Goal: Information Seeking & Learning: Learn about a topic

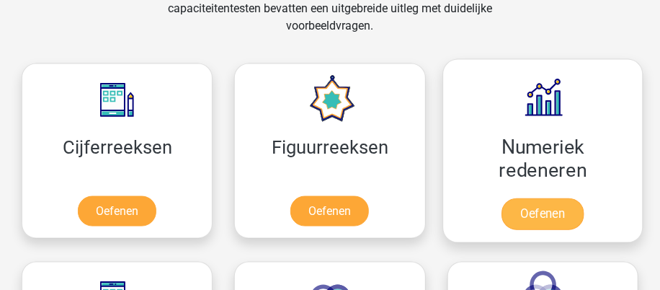
scroll to position [647, 0]
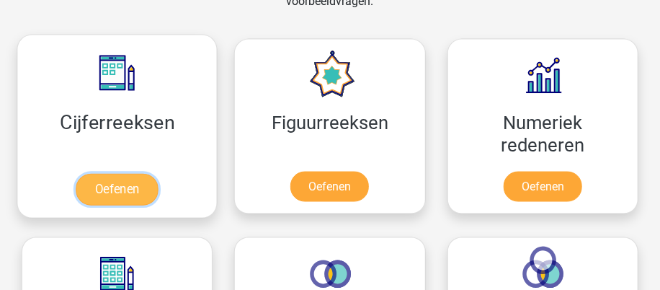
click at [133, 193] on link "Oefenen" at bounding box center [117, 190] width 82 height 32
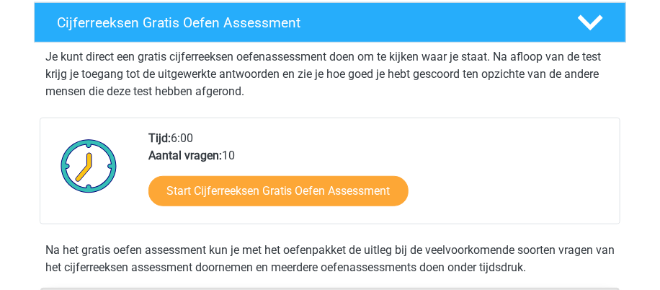
scroll to position [288, 0]
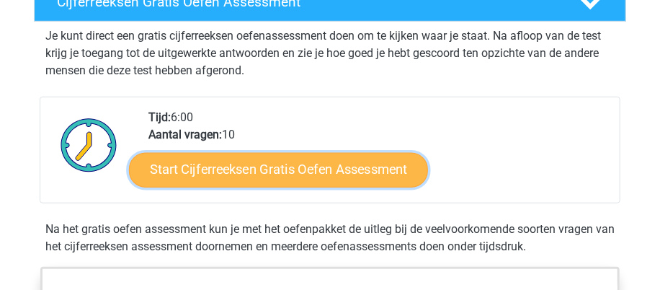
click at [287, 176] on link "Start Cijferreeksen Gratis Oefen Assessment" at bounding box center [278, 170] width 299 height 35
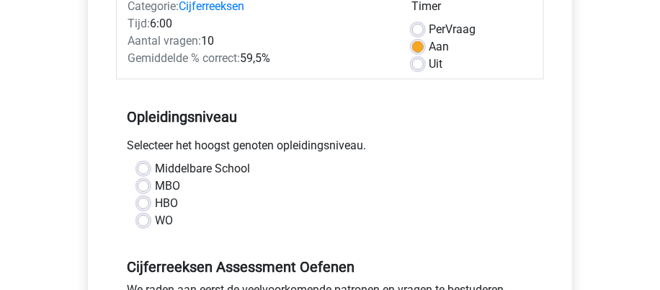
scroll to position [216, 0]
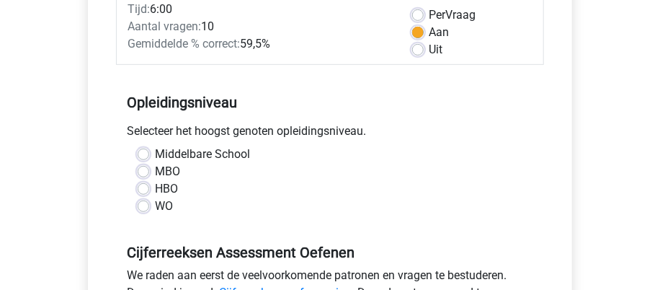
click at [179, 172] on label "MBO" at bounding box center [167, 171] width 25 height 17
click at [149, 172] on input "MBO" at bounding box center [144, 170] width 12 height 14
radio input "true"
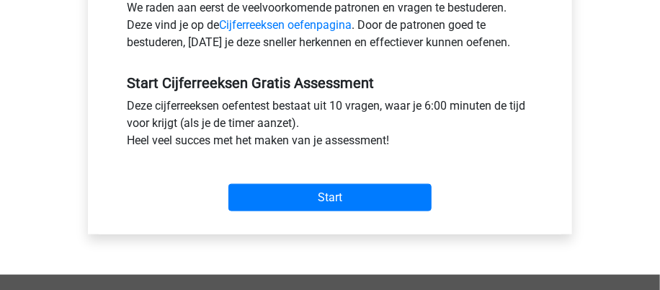
scroll to position [504, 0]
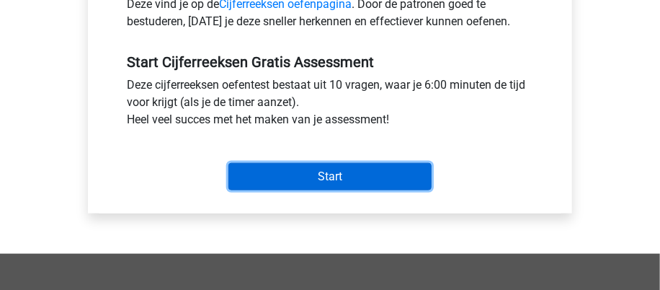
click at [340, 187] on input "Start" at bounding box center [329, 176] width 203 height 27
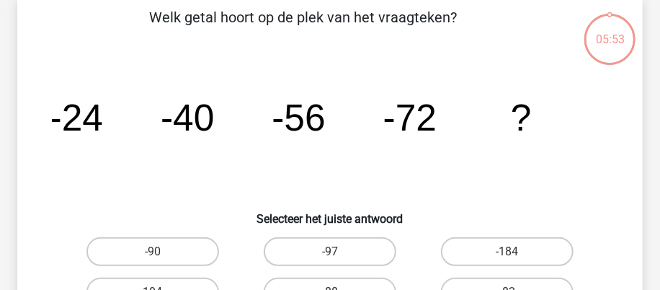
scroll to position [144, 0]
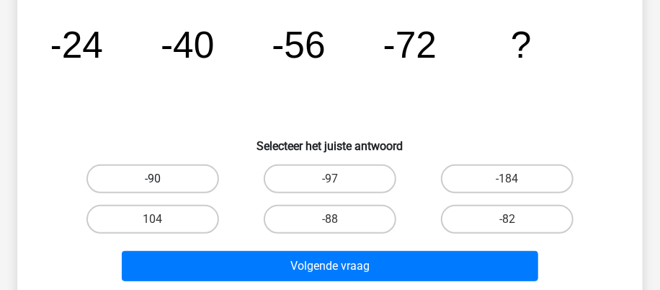
click at [202, 182] on label "-90" at bounding box center [152, 178] width 133 height 29
click at [162, 182] on input "-90" at bounding box center [157, 183] width 9 height 9
radio input "true"
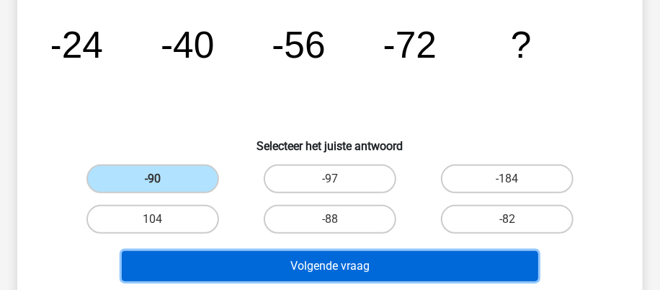
click at [328, 266] on button "Volgende vraag" at bounding box center [330, 266] width 416 height 30
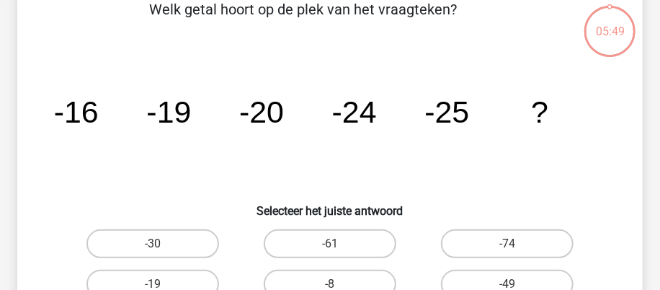
scroll to position [66, 0]
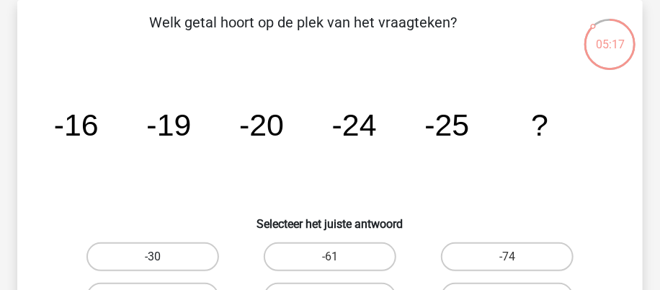
click at [177, 258] on label "-30" at bounding box center [152, 256] width 133 height 29
click at [162, 258] on input "-30" at bounding box center [157, 260] width 9 height 9
radio input "true"
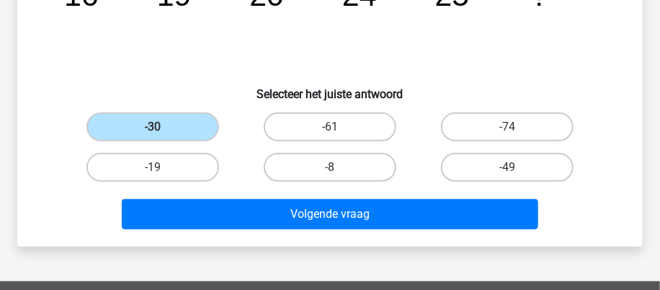
scroll to position [210, 0]
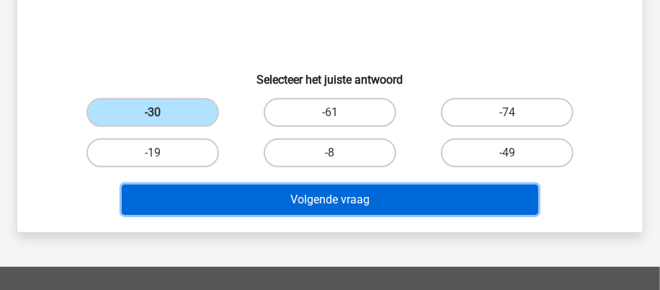
click at [389, 205] on button "Volgende vraag" at bounding box center [330, 199] width 416 height 30
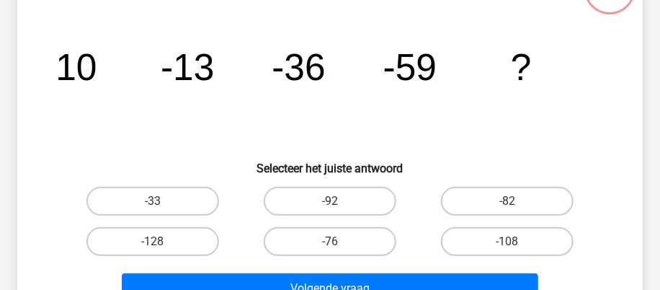
scroll to position [138, 0]
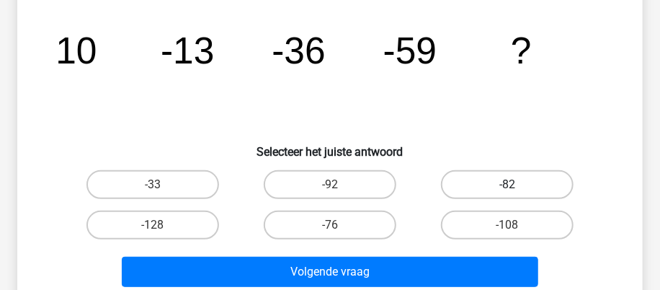
click at [487, 187] on label "-82" at bounding box center [507, 184] width 133 height 29
click at [507, 187] on input "-82" at bounding box center [511, 188] width 9 height 9
radio input "true"
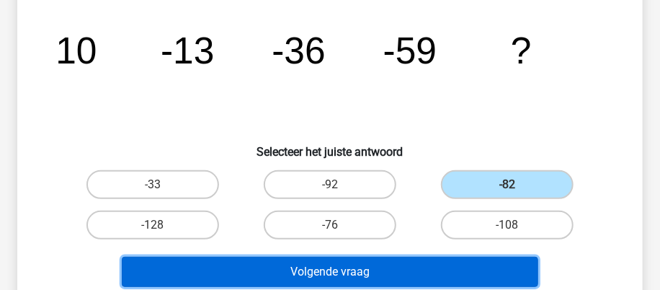
click at [305, 267] on button "Volgende vraag" at bounding box center [330, 271] width 416 height 30
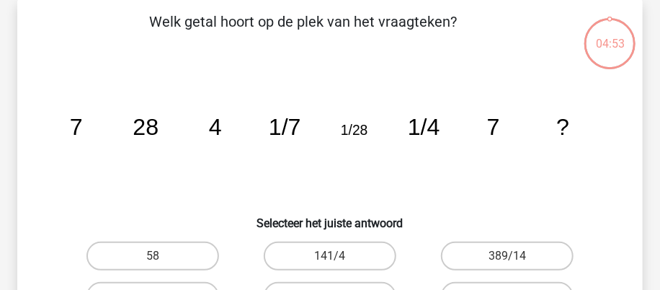
scroll to position [66, 0]
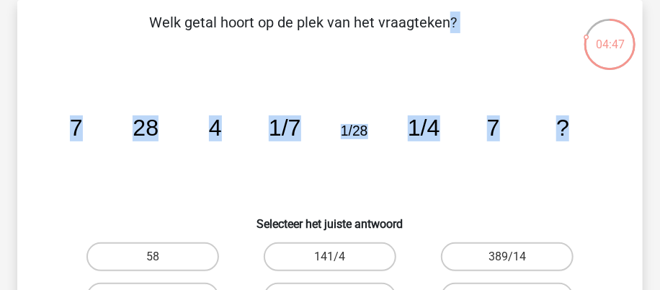
drag, startPoint x: 151, startPoint y: 23, endPoint x: 577, endPoint y: 133, distance: 439.5
click at [577, 133] on div "Welk getal hoort op de plek van het vraagteken? image/svg+xml 7 28 4 1/7 1/28 1…" at bounding box center [330, 188] width 614 height 353
click at [493, 160] on icon "image/svg+xml 7 28 4 1/7 1/28 1/4 7 ?" at bounding box center [330, 135] width 556 height 139
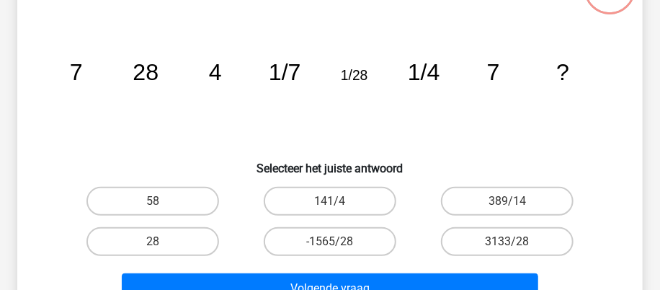
scroll to position [138, 0]
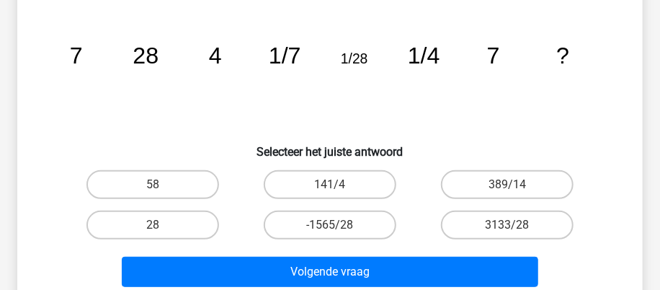
click at [156, 228] on input "28" at bounding box center [157, 229] width 9 height 9
radio input "true"
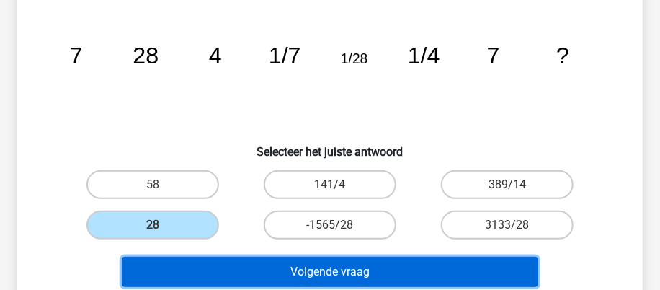
click at [351, 277] on button "Volgende vraag" at bounding box center [330, 271] width 416 height 30
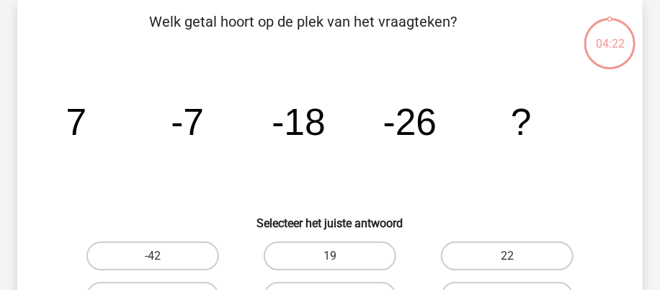
scroll to position [66, 0]
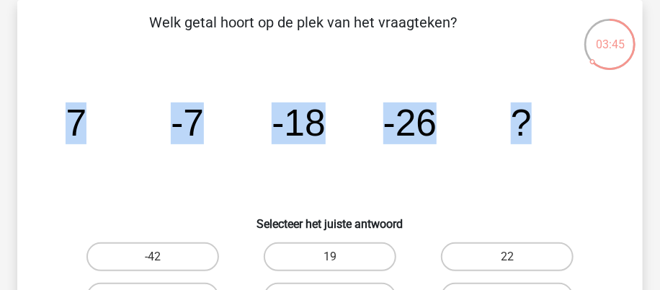
drag, startPoint x: 568, startPoint y: 123, endPoint x: 6, endPoint y: 133, distance: 561.1
click at [6, 133] on div "03:45 Vraag 5 van de 10 Categorie: cijferreeksen set 1 Welk getal hoort op de p…" at bounding box center [330, 188] width 648 height 376
copy g "7 -7 -18 -26 ?"
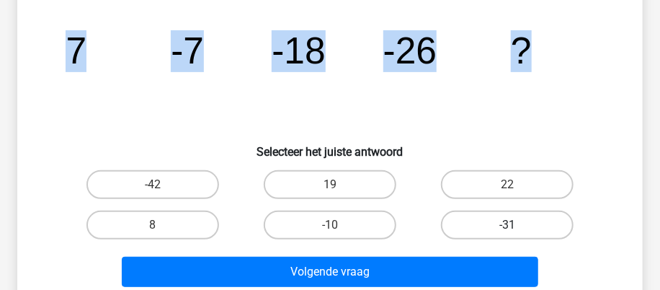
click at [516, 220] on label "-31" at bounding box center [507, 224] width 133 height 29
click at [516, 225] on input "-31" at bounding box center [511, 229] width 9 height 9
radio input "true"
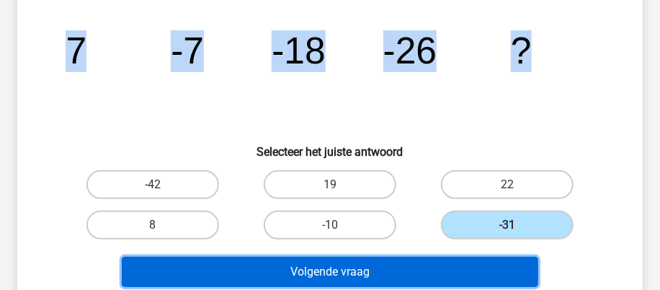
click at [374, 269] on button "Volgende vraag" at bounding box center [330, 271] width 416 height 30
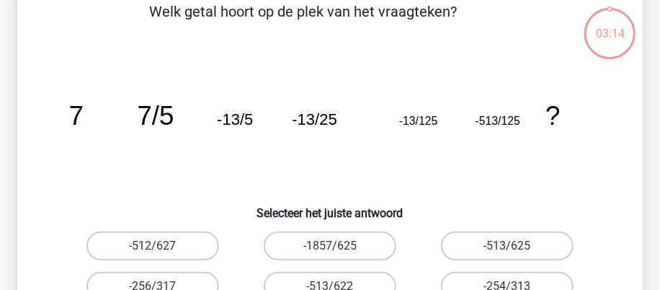
scroll to position [66, 0]
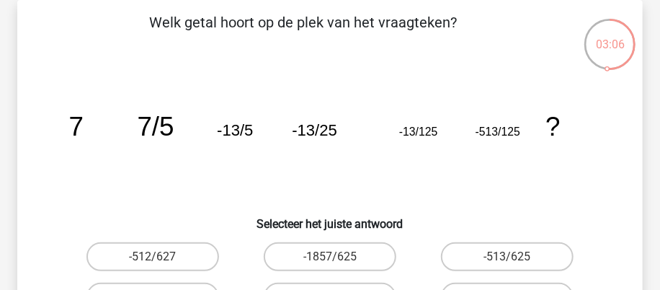
click at [68, 133] on icon "image/svg+xml 7 7/5 -13/5 -13/25 -13/125 -513/125 ?" at bounding box center [330, 135] width 556 height 139
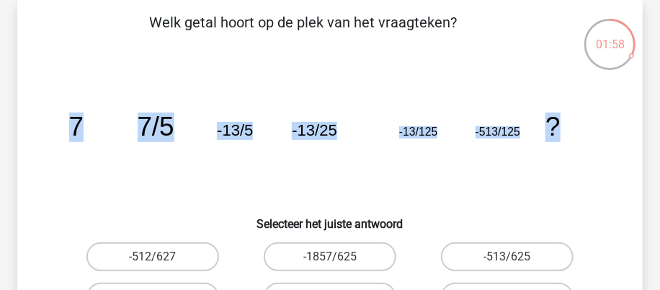
drag, startPoint x: 565, startPoint y: 128, endPoint x: 74, endPoint y: 137, distance: 490.5
click at [74, 137] on icon "image/svg+xml 7 7/5 -13/5 -13/25 -13/125 -513/125 ?" at bounding box center [330, 135] width 556 height 139
copy g "7 7/5 -13/5 -13/25 -13/125 -513/125 ?"
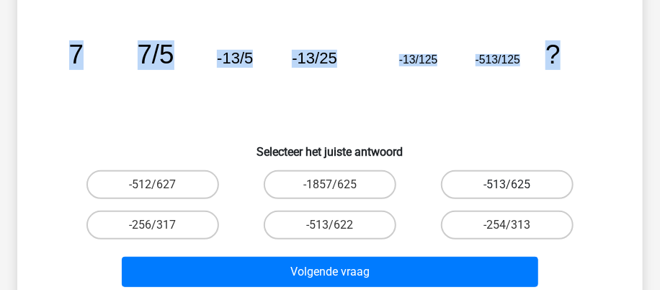
click at [483, 191] on label "-513/625" at bounding box center [507, 184] width 133 height 29
click at [507, 191] on input "-513/625" at bounding box center [511, 188] width 9 height 9
radio input "true"
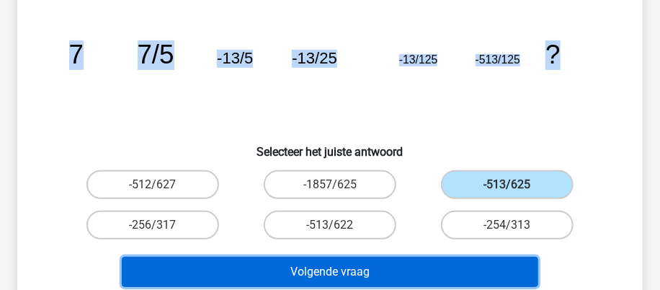
click at [386, 274] on button "Volgende vraag" at bounding box center [330, 271] width 416 height 30
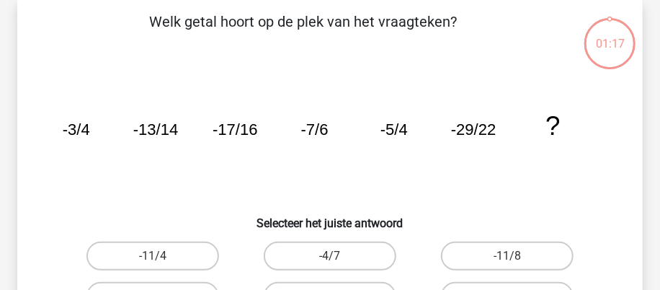
scroll to position [66, 0]
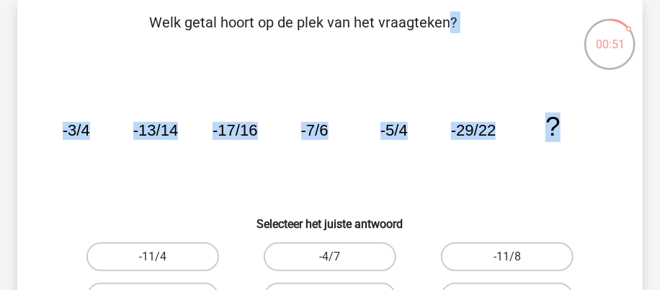
drag, startPoint x: 152, startPoint y: 18, endPoint x: 591, endPoint y: 122, distance: 451.6
click at [591, 122] on div "Welk getal hoort op de plek van het vraagteken? image/svg+xml -3/4 -13/14 -17/1…" at bounding box center [330, 188] width 614 height 353
copy div "Welk getal hoort op de plek van het vraagteken? image/svg+xml -3/4 -13/14 -17/1…"
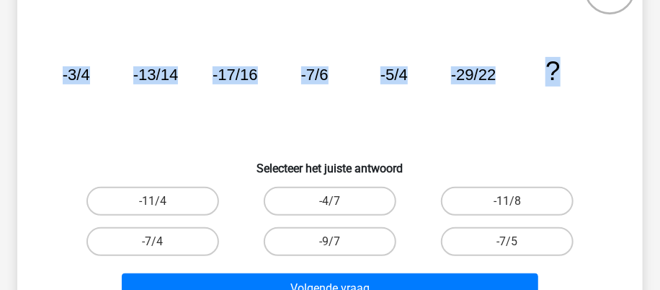
scroll to position [138, 0]
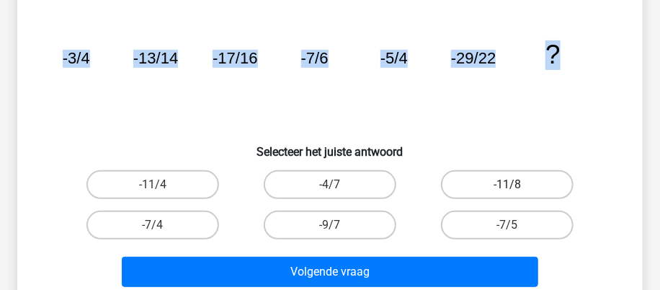
click at [473, 183] on label "-11/8" at bounding box center [507, 184] width 133 height 29
click at [507, 184] on input "-11/8" at bounding box center [511, 188] width 9 height 9
radio input "true"
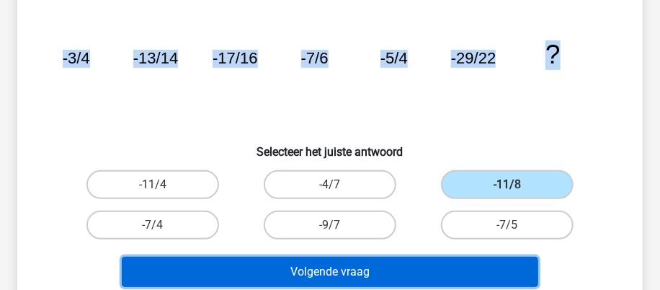
click at [346, 266] on button "Volgende vraag" at bounding box center [330, 271] width 416 height 30
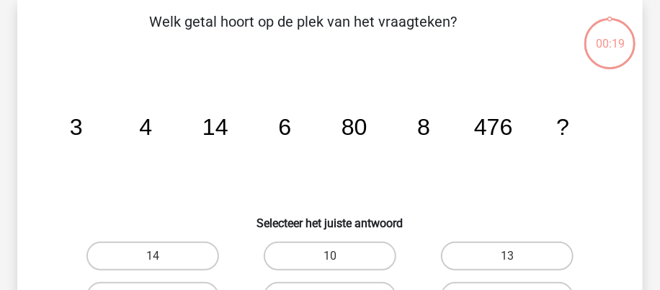
scroll to position [66, 0]
click at [354, 258] on label "10" at bounding box center [330, 256] width 133 height 29
click at [339, 258] on input "10" at bounding box center [334, 260] width 9 height 9
radio input "true"
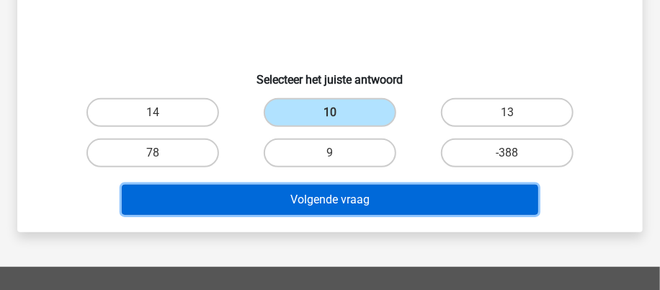
click at [371, 210] on button "Volgende vraag" at bounding box center [330, 199] width 416 height 30
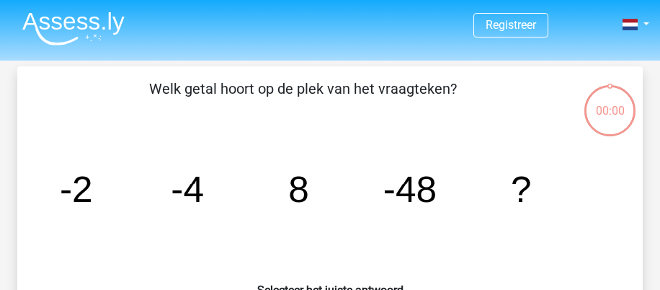
scroll to position [66, 0]
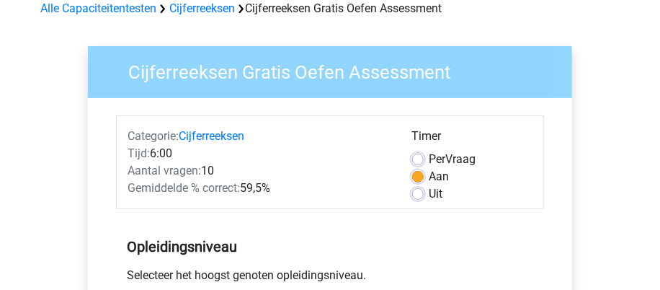
scroll to position [216, 0]
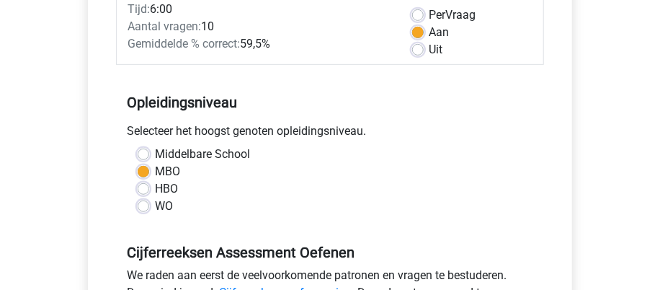
click at [155, 207] on label "WO" at bounding box center [164, 205] width 18 height 17
click at [139, 207] on input "WO" at bounding box center [144, 204] width 12 height 14
radio input "true"
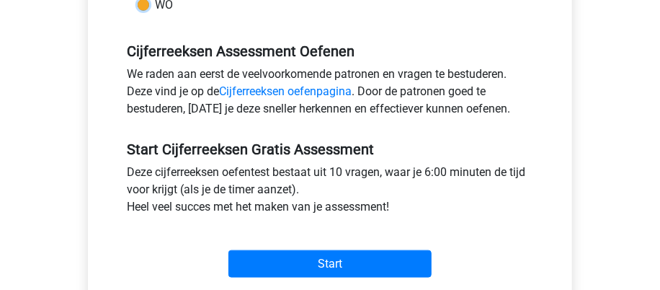
scroll to position [432, 0]
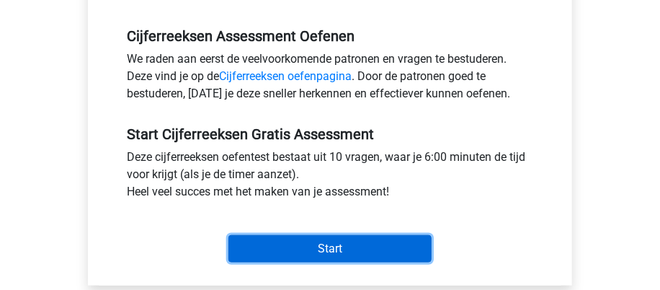
click at [344, 249] on input "Start" at bounding box center [329, 248] width 203 height 27
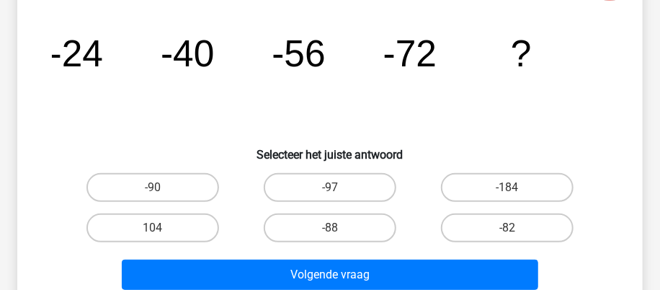
scroll to position [144, 0]
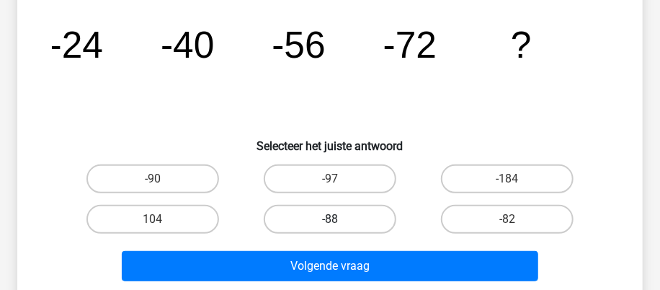
click at [323, 220] on label "-88" at bounding box center [330, 219] width 133 height 29
click at [330, 220] on input "-88" at bounding box center [334, 223] width 9 height 9
radio input "true"
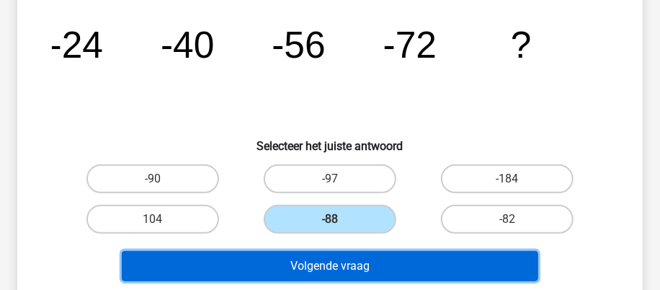
click at [347, 268] on button "Volgende vraag" at bounding box center [330, 266] width 416 height 30
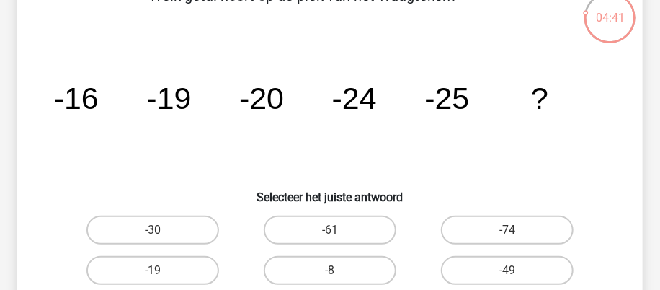
scroll to position [66, 0]
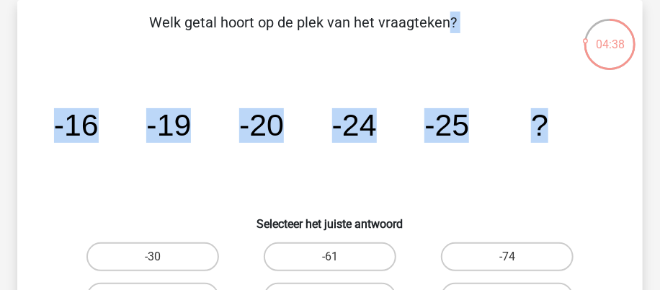
drag, startPoint x: 151, startPoint y: 19, endPoint x: 553, endPoint y: 119, distance: 414.8
click at [553, 119] on div "Welk getal hoort op de plek van het vraagteken? image/svg+xml -16 -19 -20 -24 -…" at bounding box center [330, 188] width 614 height 353
copy div "Welk getal hoort op de plek van het vraagteken? image/svg+xml -16 -19 -20 -24 -…"
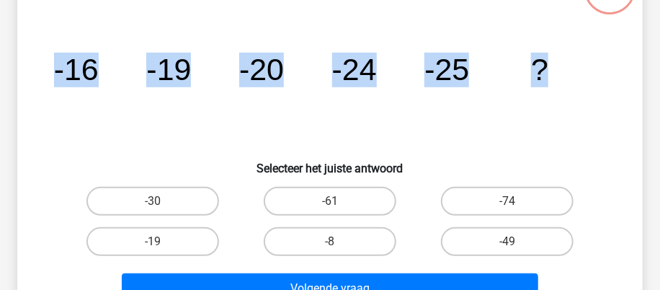
scroll to position [138, 0]
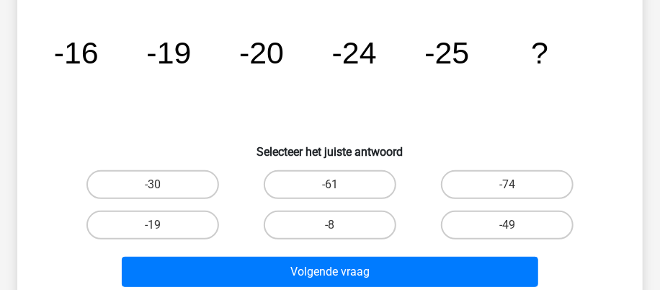
click at [400, 144] on h6 "Selecteer het juiste antwoord" at bounding box center [329, 145] width 579 height 25
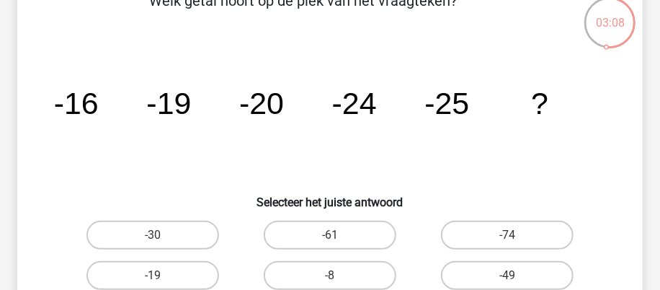
scroll to position [71, 0]
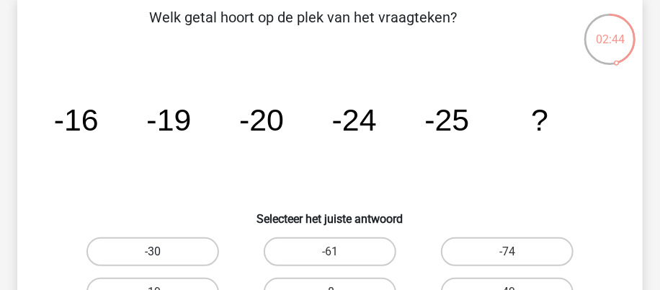
click at [179, 254] on label "-30" at bounding box center [152, 251] width 133 height 29
click at [162, 254] on input "-30" at bounding box center [157, 255] width 9 height 9
radio input "true"
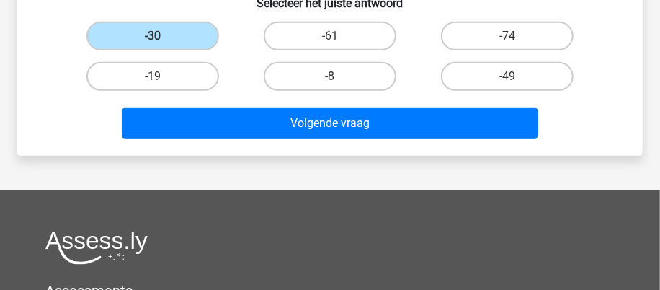
scroll to position [288, 0]
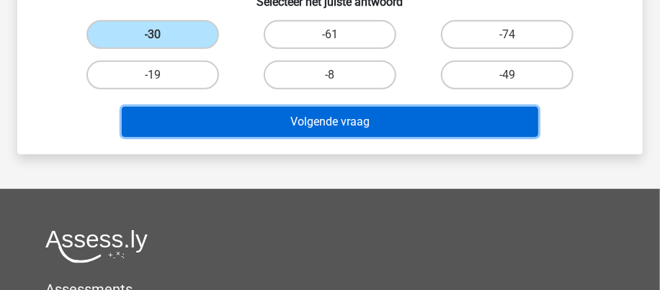
click at [421, 129] on button "Volgende vraag" at bounding box center [330, 122] width 416 height 30
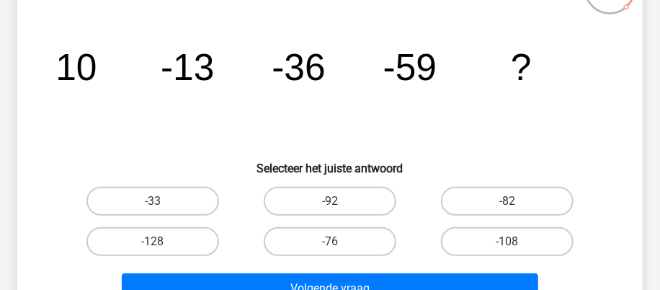
scroll to position [138, 0]
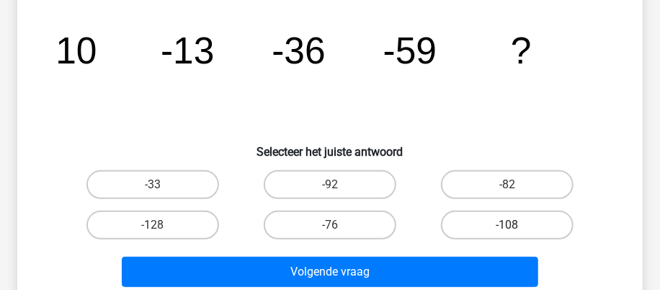
drag, startPoint x: 493, startPoint y: 189, endPoint x: 477, endPoint y: 217, distance: 32.2
click at [493, 189] on label "-82" at bounding box center [507, 184] width 133 height 29
click at [507, 189] on input "-82" at bounding box center [511, 188] width 9 height 9
radio input "true"
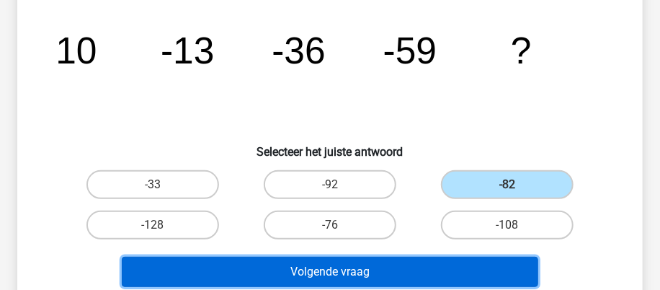
click at [377, 279] on button "Volgende vraag" at bounding box center [330, 271] width 416 height 30
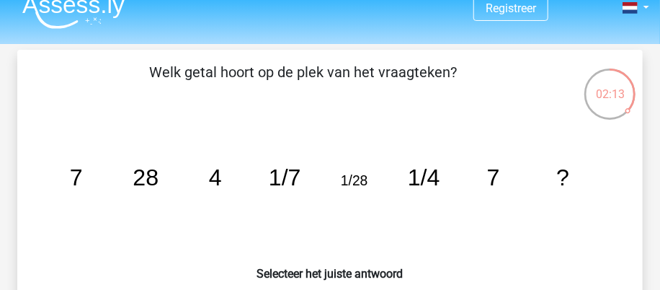
scroll to position [0, 0]
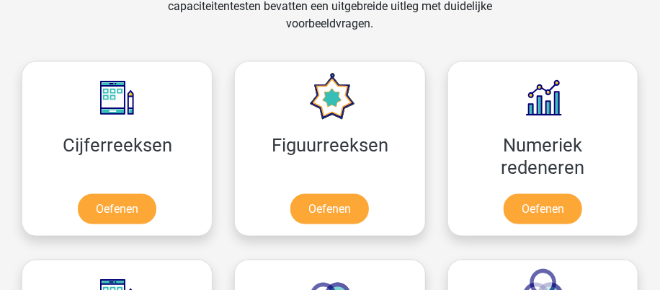
scroll to position [647, 0]
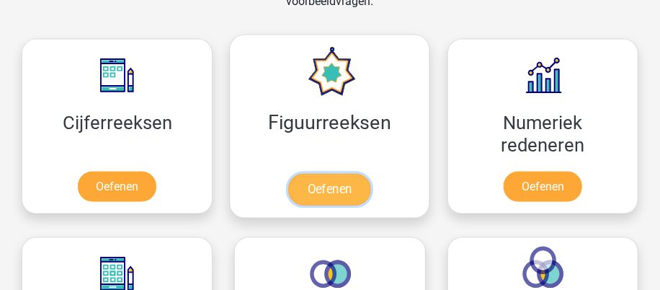
click at [338, 193] on link "Oefenen" at bounding box center [330, 190] width 82 height 32
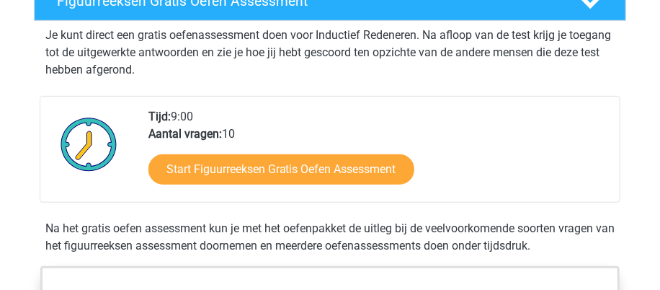
scroll to position [288, 0]
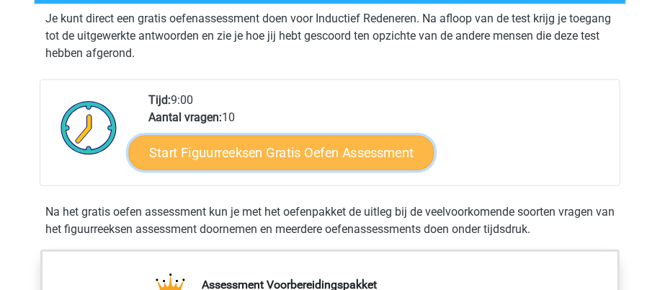
click at [299, 151] on link "Start Figuurreeksen Gratis Oefen Assessment" at bounding box center [280, 152] width 305 height 35
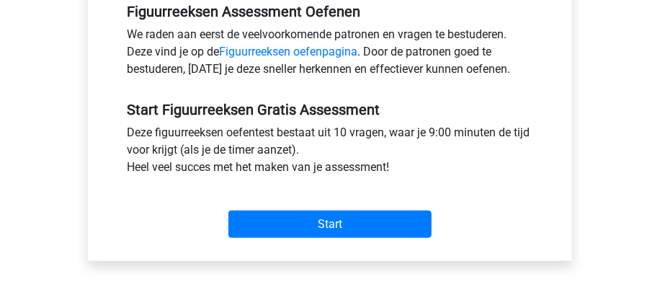
scroll to position [504, 0]
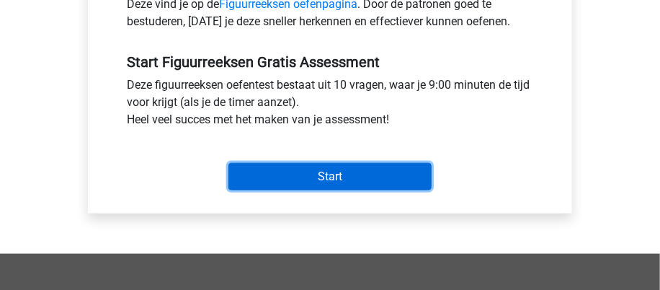
click at [367, 179] on input "Start" at bounding box center [329, 176] width 203 height 27
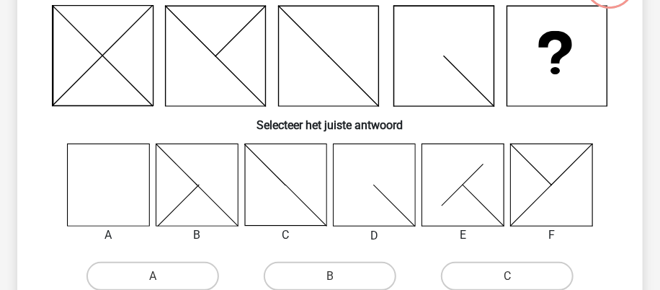
scroll to position [144, 0]
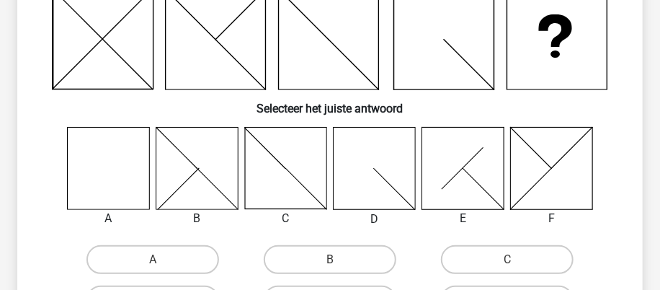
click at [124, 164] on icon at bounding box center [109, 168] width 82 height 82
click at [150, 259] on label "A" at bounding box center [152, 259] width 133 height 29
click at [153, 259] on input "A" at bounding box center [157, 263] width 9 height 9
radio input "true"
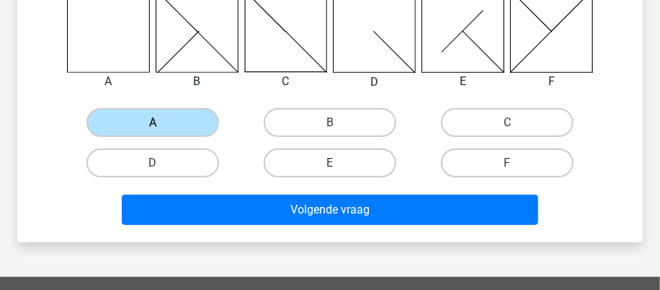
scroll to position [288, 0]
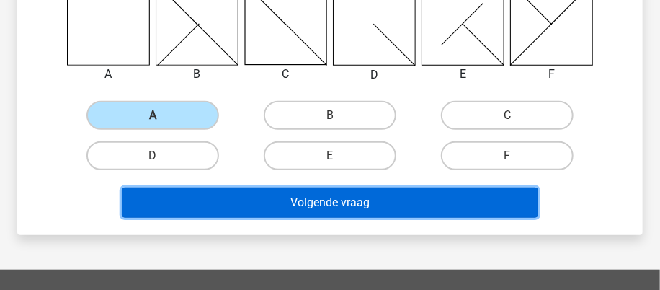
click at [343, 205] on button "Volgende vraag" at bounding box center [330, 202] width 416 height 30
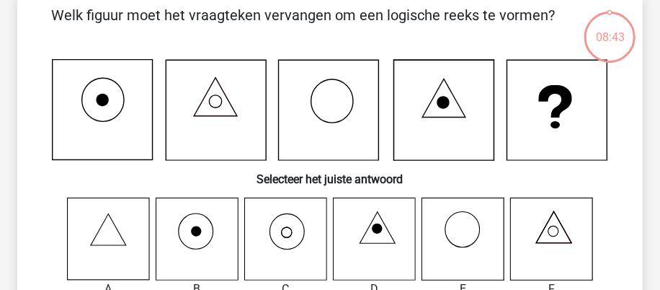
scroll to position [66, 0]
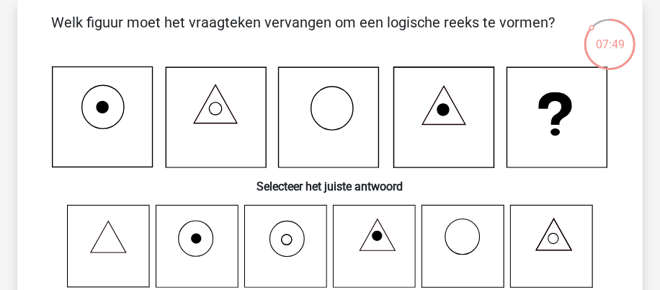
click at [202, 246] on icon at bounding box center [197, 246] width 82 height 82
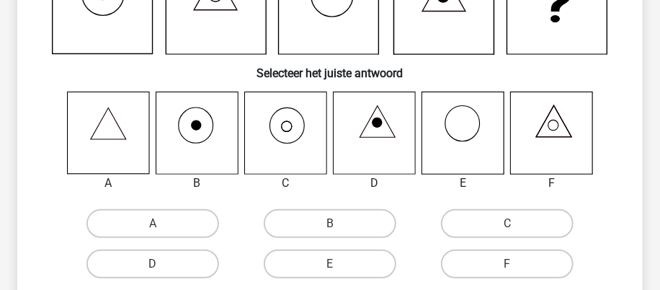
scroll to position [210, 0]
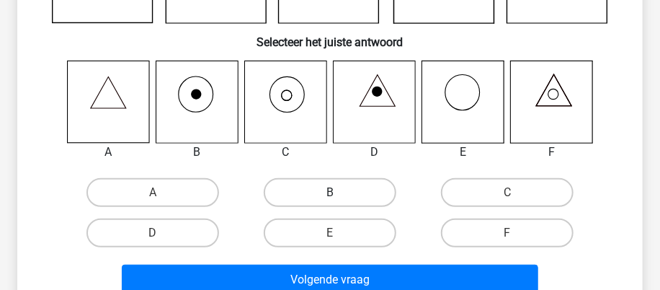
click at [323, 187] on label "B" at bounding box center [330, 192] width 133 height 29
click at [330, 192] on input "B" at bounding box center [334, 196] width 9 height 9
radio input "true"
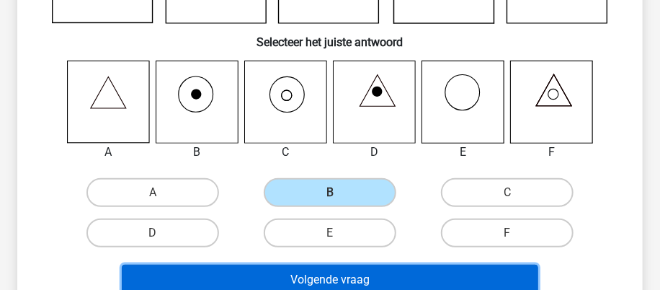
click at [336, 282] on button "Volgende vraag" at bounding box center [330, 279] width 416 height 30
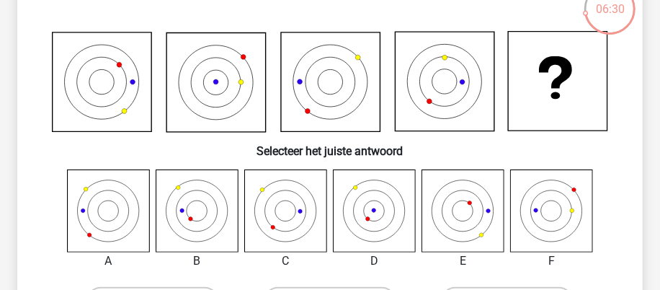
scroll to position [98, 0]
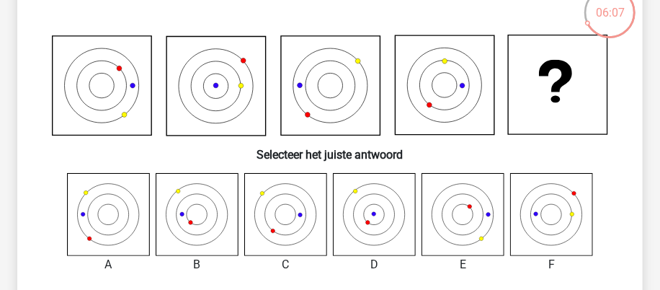
click at [556, 99] on icon at bounding box center [555, 99] width 9 height 7
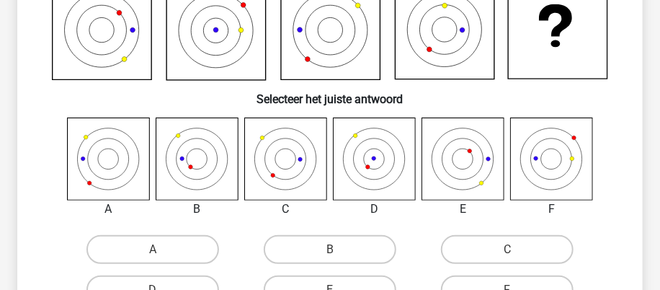
scroll to position [170, 0]
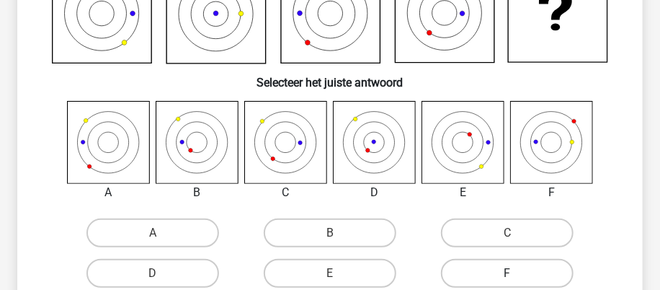
click at [519, 273] on label "F" at bounding box center [507, 273] width 133 height 29
click at [516, 273] on input "F" at bounding box center [511, 277] width 9 height 9
radio input "true"
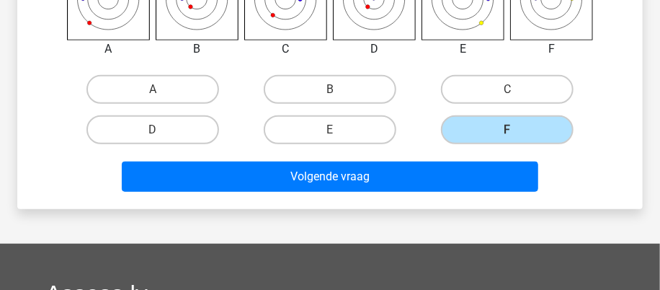
scroll to position [314, 0]
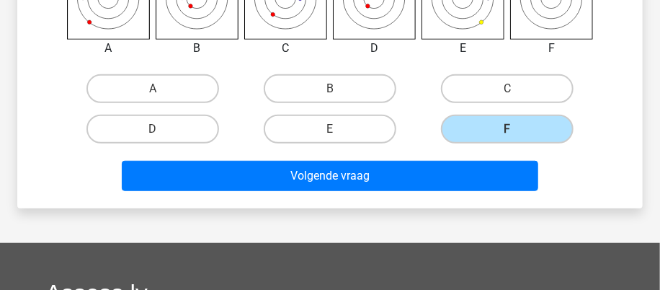
click at [422, 192] on div "Volgende vraag" at bounding box center [330, 179] width 532 height 36
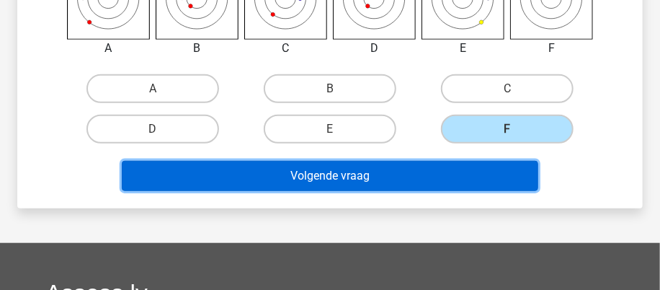
click at [413, 181] on button "Volgende vraag" at bounding box center [330, 176] width 416 height 30
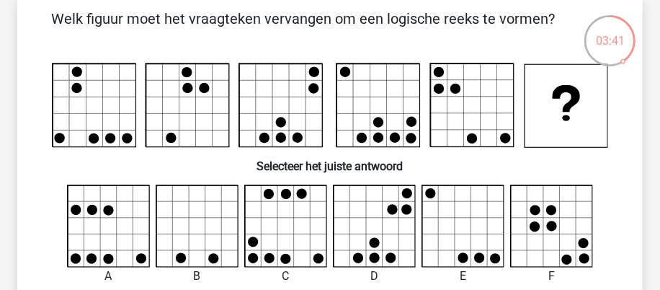
scroll to position [69, 0]
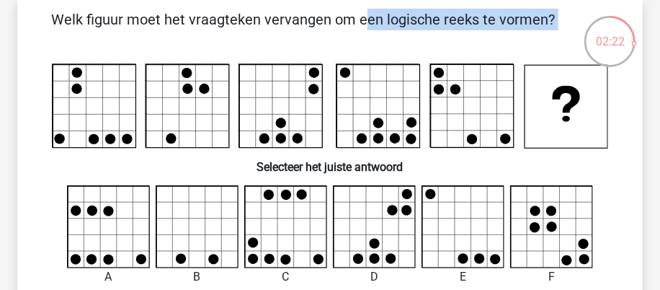
drag, startPoint x: 56, startPoint y: 18, endPoint x: 501, endPoint y: 135, distance: 459.6
click at [501, 135] on div "Welk figuur moet het vraagteken vervangen om een logische reeks te vormen?" at bounding box center [330, 217] width 614 height 416
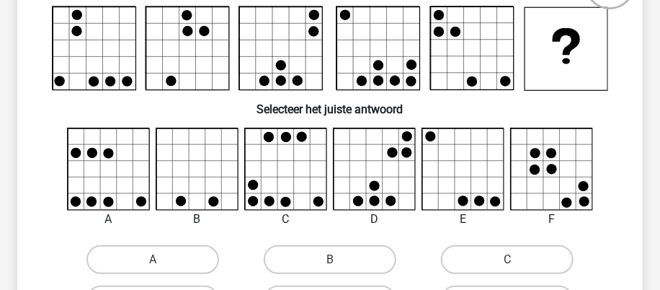
scroll to position [213, 0]
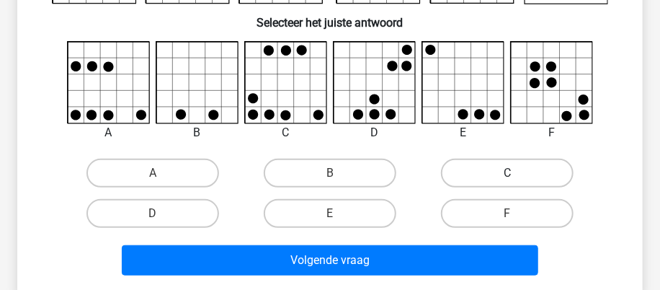
click at [488, 171] on label "C" at bounding box center [507, 172] width 133 height 29
click at [507, 173] on input "C" at bounding box center [511, 177] width 9 height 9
radio input "true"
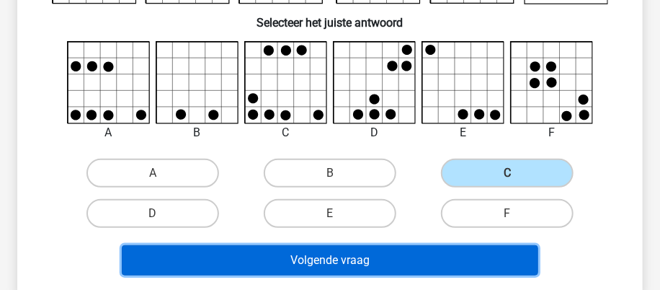
click at [361, 265] on button "Volgende vraag" at bounding box center [330, 260] width 416 height 30
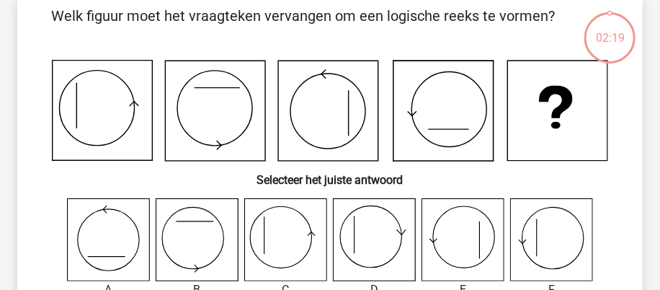
scroll to position [66, 0]
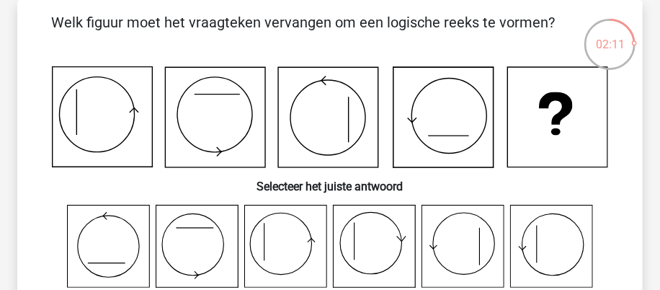
click at [297, 242] on icon at bounding box center [286, 246] width 82 height 82
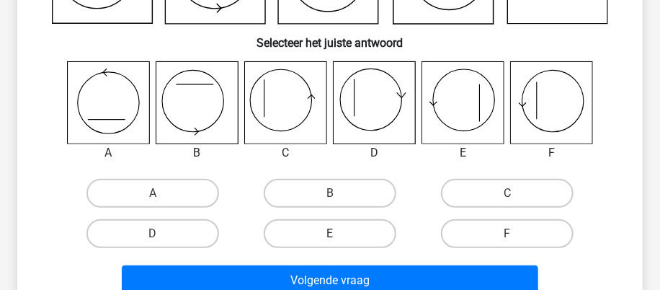
scroll to position [210, 0]
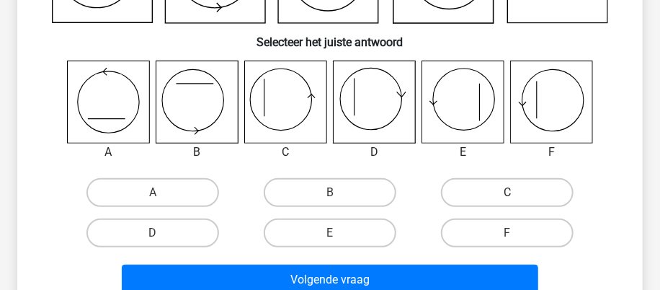
click at [470, 194] on label "C" at bounding box center [507, 192] width 133 height 29
click at [507, 194] on input "C" at bounding box center [511, 196] width 9 height 9
radio input "true"
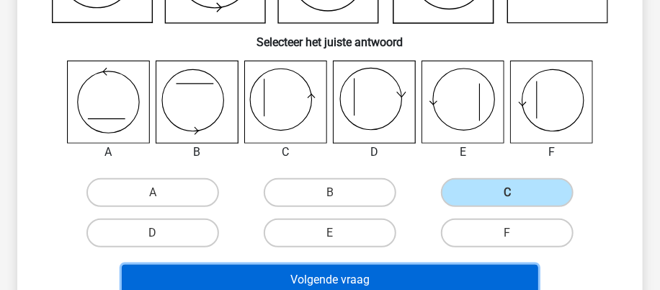
click at [349, 270] on button "Volgende vraag" at bounding box center [330, 279] width 416 height 30
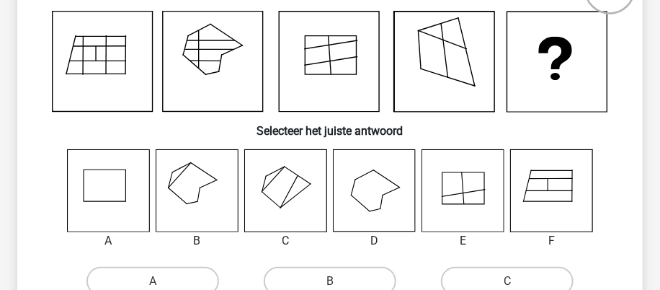
scroll to position [138, 0]
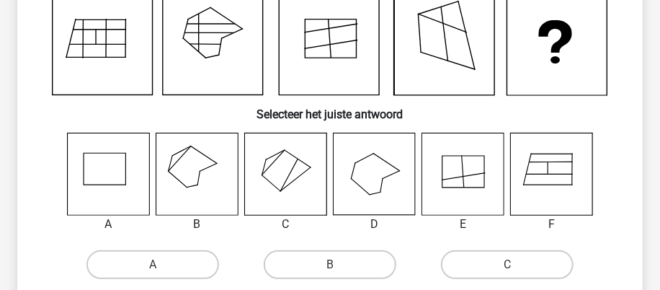
click at [194, 174] on icon at bounding box center [197, 174] width 82 height 82
click at [374, 265] on label "B" at bounding box center [330, 264] width 133 height 29
click at [339, 265] on input "B" at bounding box center [334, 268] width 9 height 9
radio input "true"
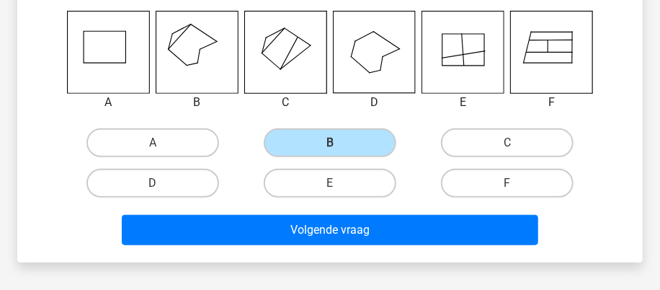
scroll to position [354, 0]
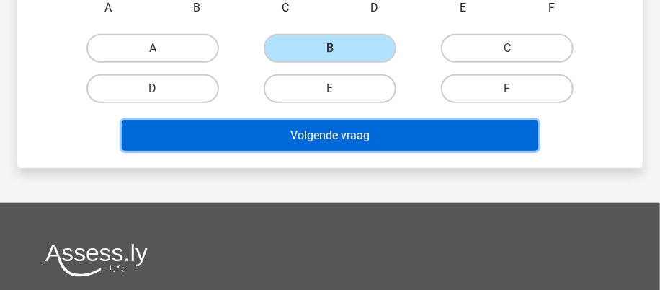
click at [344, 135] on button "Volgende vraag" at bounding box center [330, 135] width 416 height 30
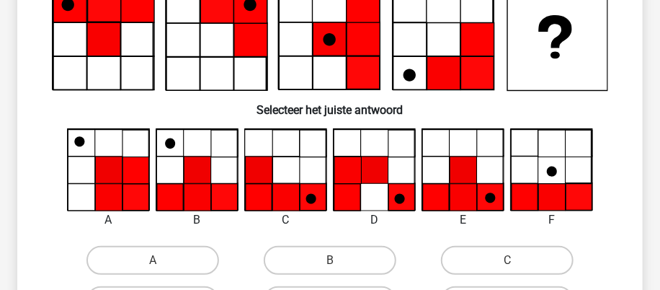
scroll to position [161, 0]
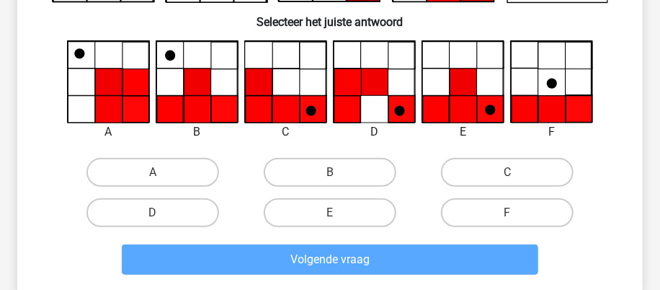
scroll to position [305, 0]
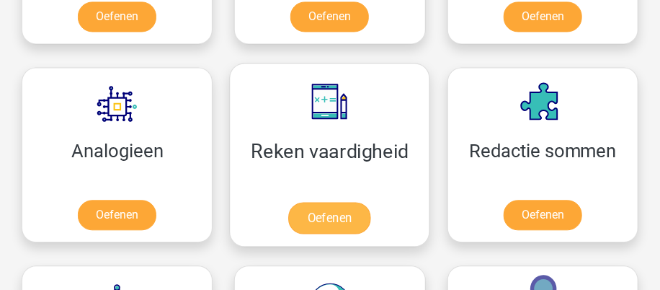
scroll to position [1008, 0]
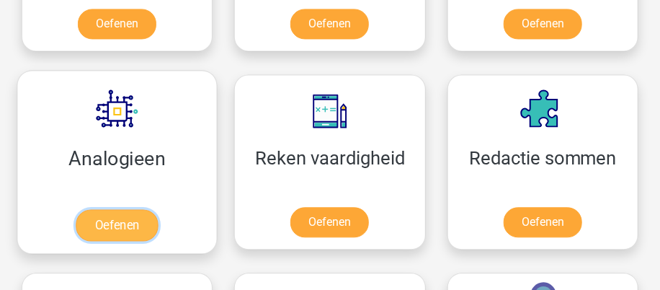
click at [109, 226] on link "Oefenen" at bounding box center [117, 226] width 82 height 32
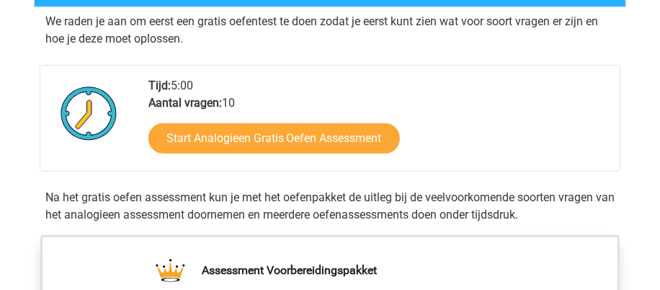
scroll to position [288, 0]
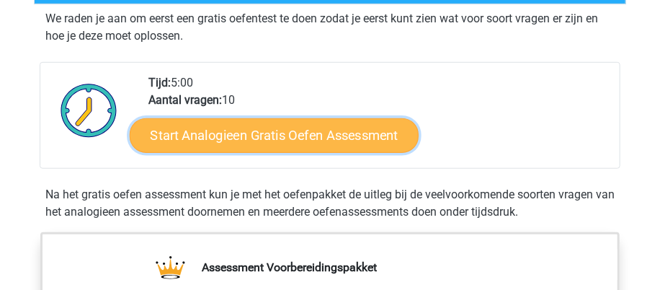
click at [261, 138] on link "Start Analogieen Gratis Oefen Assessment" at bounding box center [273, 135] width 289 height 35
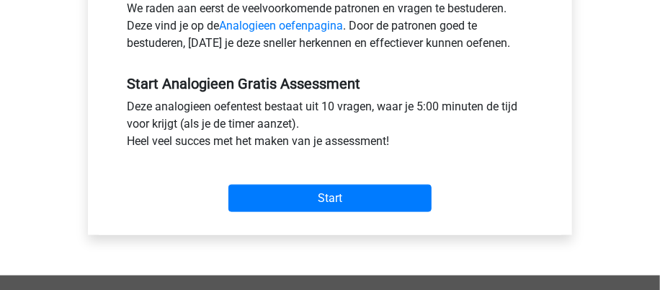
scroll to position [504, 0]
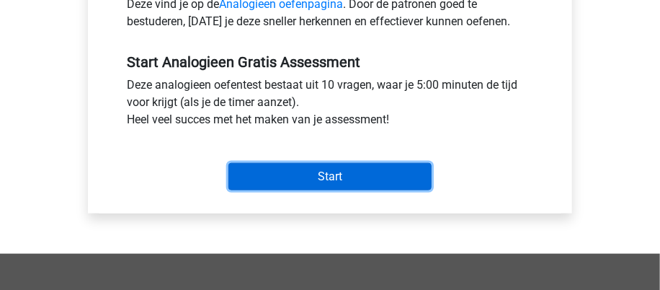
click at [341, 176] on input "Start" at bounding box center [329, 176] width 203 height 27
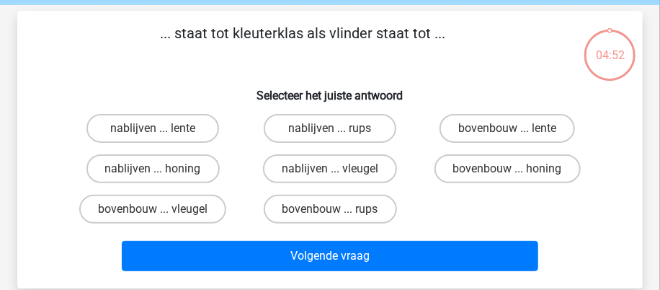
scroll to position [71, 0]
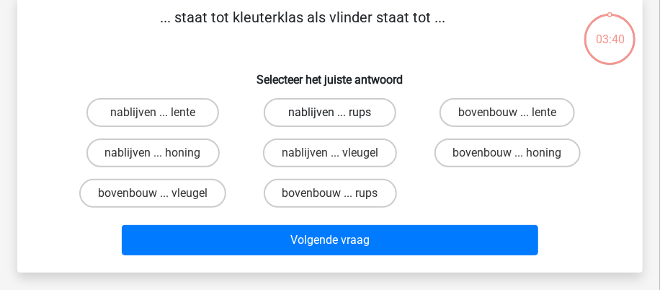
click at [384, 120] on label "nablijven ... rups" at bounding box center [330, 112] width 133 height 29
click at [339, 120] on input "nablijven ... rups" at bounding box center [334, 116] width 9 height 9
radio input "true"
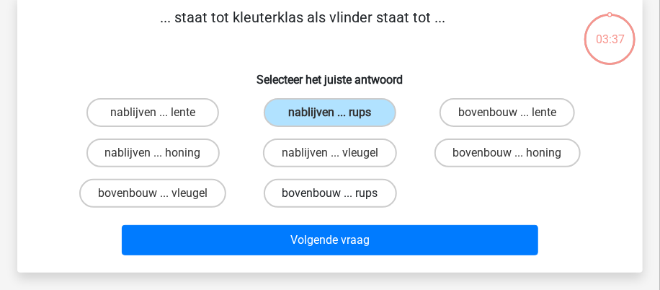
click at [355, 198] on label "bovenbouw ... rups" at bounding box center [330, 193] width 133 height 29
click at [339, 198] on input "bovenbouw ... rups" at bounding box center [334, 197] width 9 height 9
radio input "true"
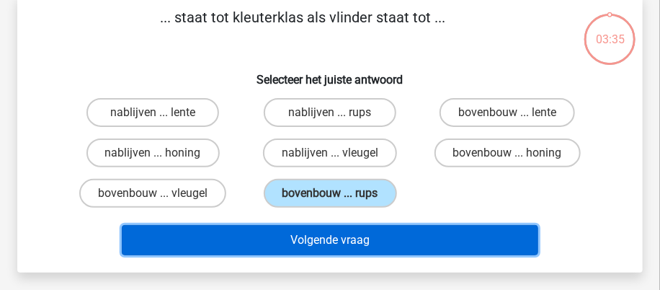
click at [365, 244] on button "Volgende vraag" at bounding box center [330, 240] width 416 height 30
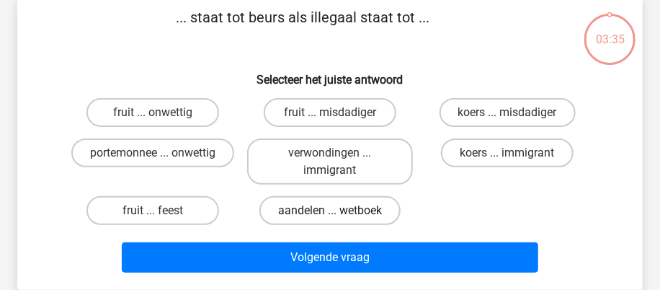
scroll to position [66, 0]
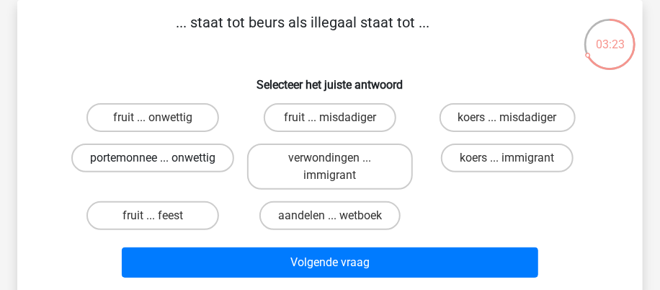
click at [172, 155] on label "portemonnee ... onwettig" at bounding box center [152, 157] width 163 height 29
click at [162, 158] on input "portemonnee ... onwettig" at bounding box center [157, 162] width 9 height 9
radio input "true"
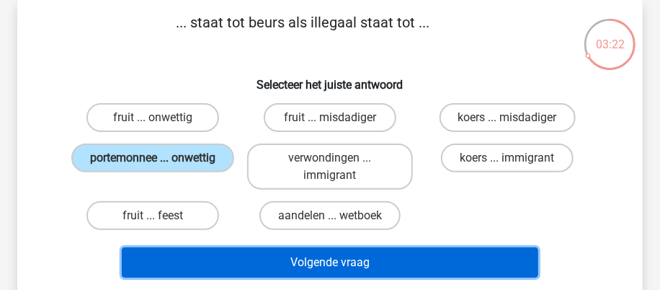
click at [383, 263] on button "Volgende vraag" at bounding box center [330, 262] width 416 height 30
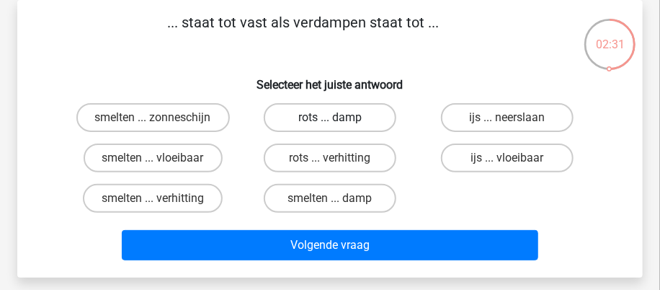
click at [343, 121] on label "rots ... damp" at bounding box center [330, 117] width 133 height 29
click at [339, 121] on input "rots ... damp" at bounding box center [334, 121] width 9 height 9
radio input "true"
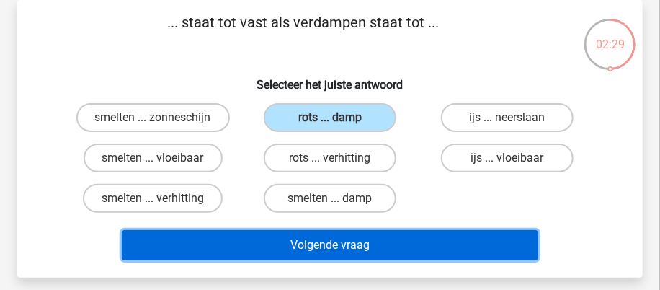
click at [345, 243] on button "Volgende vraag" at bounding box center [330, 245] width 416 height 30
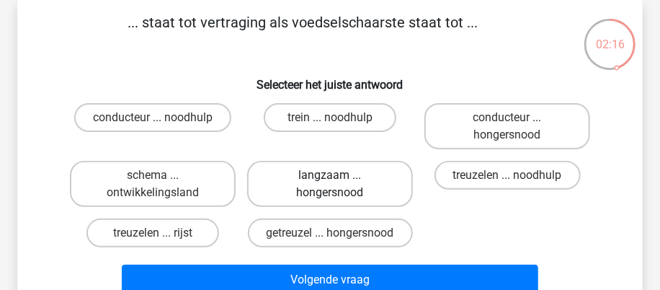
click at [369, 184] on label "langzaam ... hongersnood" at bounding box center [330, 184] width 166 height 46
click at [339, 184] on input "langzaam ... hongersnood" at bounding box center [334, 179] width 9 height 9
radio input "true"
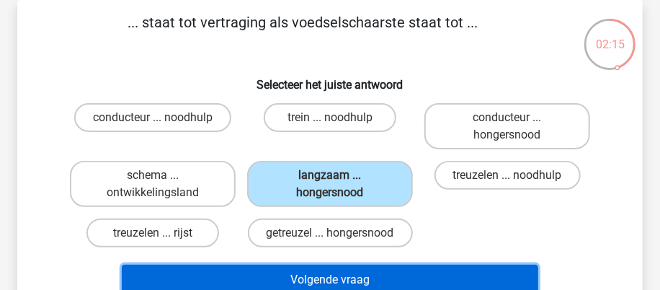
click at [351, 285] on button "Volgende vraag" at bounding box center [330, 279] width 416 height 30
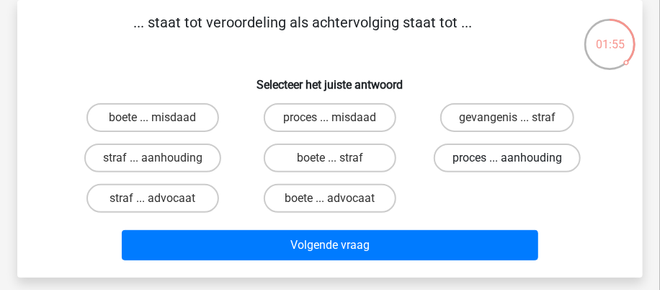
click at [496, 161] on label "proces ... aanhouding" at bounding box center [507, 157] width 147 height 29
click at [507, 161] on input "proces ... aanhouding" at bounding box center [511, 162] width 9 height 9
radio input "true"
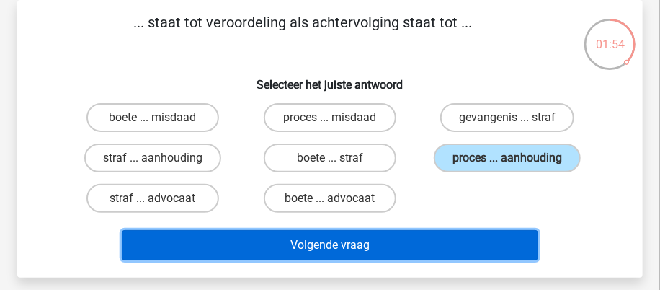
click at [315, 240] on button "Volgende vraag" at bounding box center [330, 245] width 416 height 30
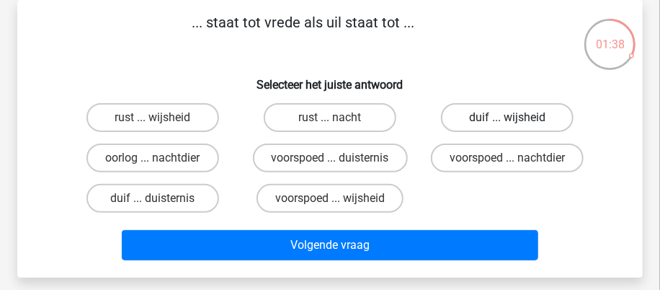
click at [472, 125] on label "duif ... wijsheid" at bounding box center [507, 117] width 133 height 29
click at [507, 125] on input "duif ... wijsheid" at bounding box center [511, 121] width 9 height 9
radio input "true"
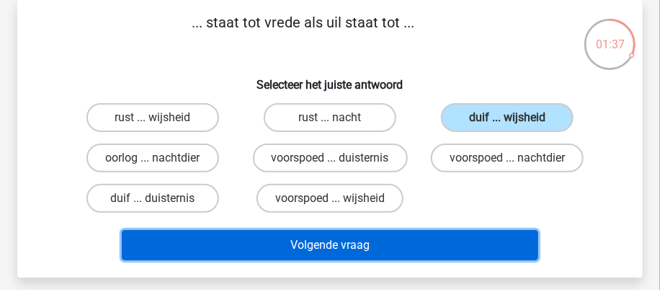
click at [341, 239] on button "Volgende vraag" at bounding box center [330, 245] width 416 height 30
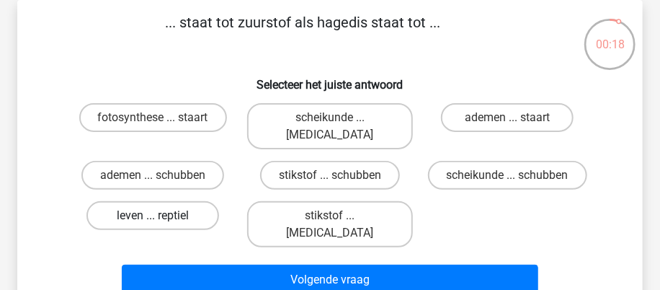
click at [194, 201] on label "leven ... reptiel" at bounding box center [152, 215] width 133 height 29
click at [162, 215] on input "leven ... reptiel" at bounding box center [157, 219] width 9 height 9
radio input "true"
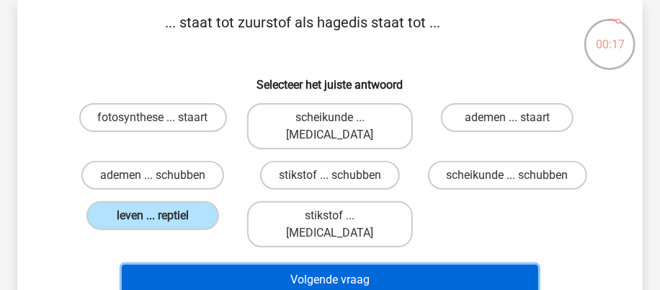
click at [315, 264] on button "Volgende vraag" at bounding box center [330, 279] width 416 height 30
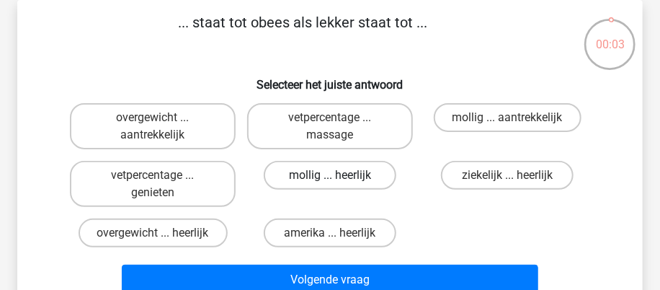
click at [355, 175] on label "mollig ... heerlijk" at bounding box center [330, 175] width 133 height 29
click at [339, 175] on input "mollig ... heerlijk" at bounding box center [334, 179] width 9 height 9
radio input "true"
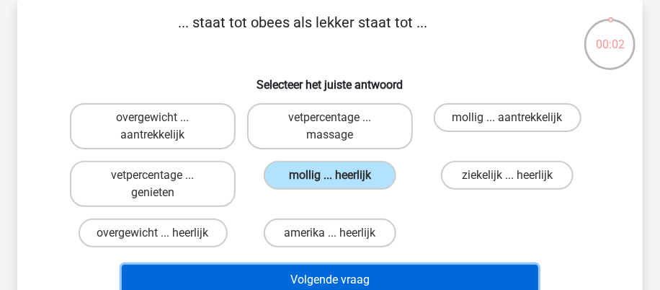
click at [356, 276] on button "Volgende vraag" at bounding box center [330, 279] width 416 height 30
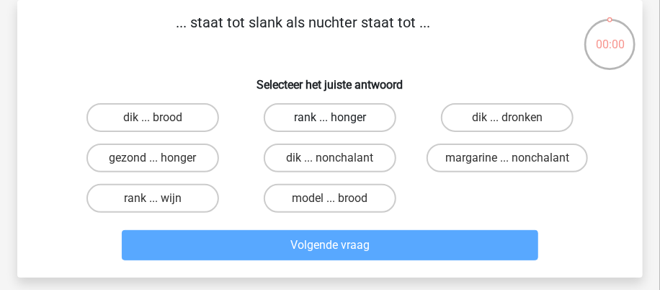
drag, startPoint x: 343, startPoint y: 117, endPoint x: 352, endPoint y: 159, distance: 43.5
click at [343, 117] on label "rank ... honger" at bounding box center [330, 117] width 133 height 29
click at [339, 117] on input "rank ... honger" at bounding box center [334, 121] width 9 height 9
radio input "true"
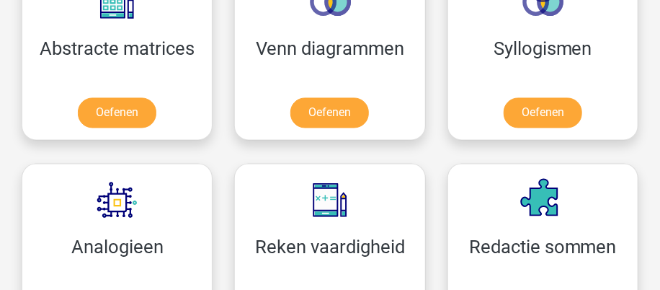
scroll to position [936, 0]
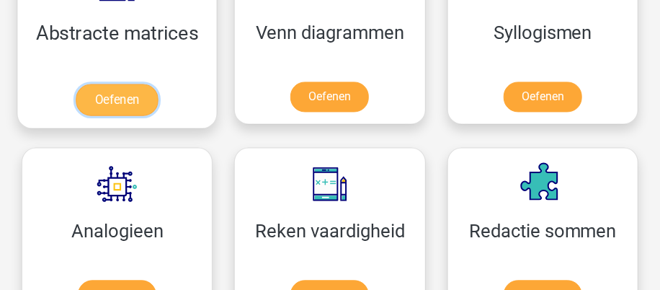
click at [143, 106] on link "Oefenen" at bounding box center [117, 100] width 82 height 32
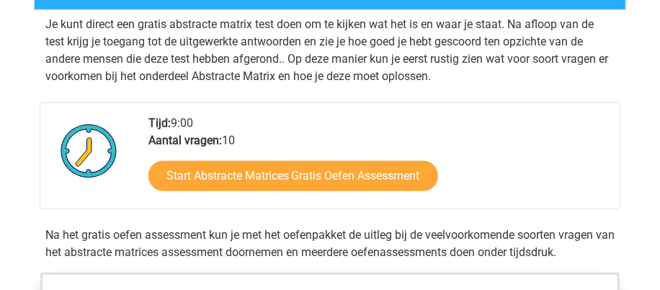
scroll to position [288, 0]
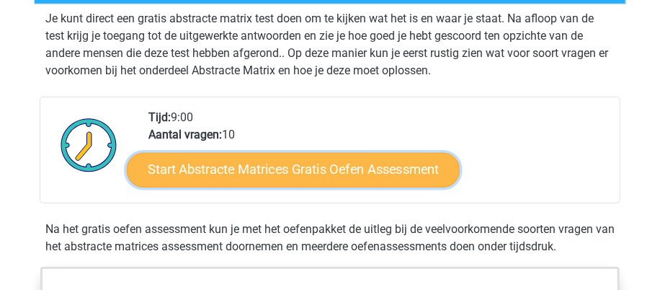
click at [349, 177] on link "Start Abstracte Matrices Gratis Oefen Assessment" at bounding box center [293, 170] width 333 height 35
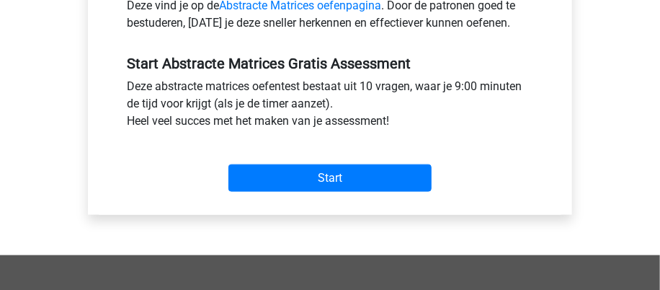
scroll to position [504, 0]
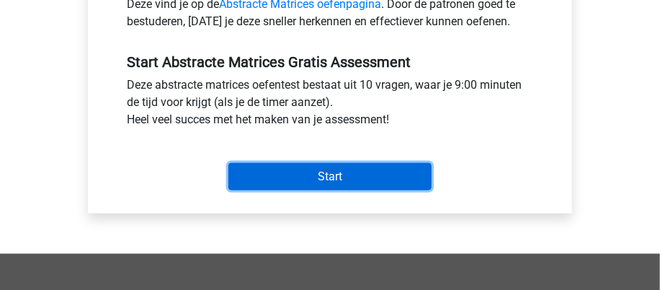
click at [327, 184] on input "Start" at bounding box center [329, 176] width 203 height 27
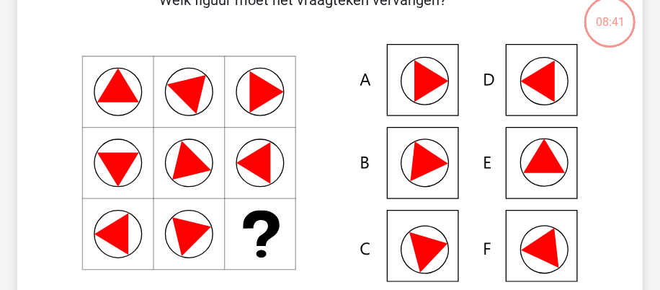
scroll to position [71, 0]
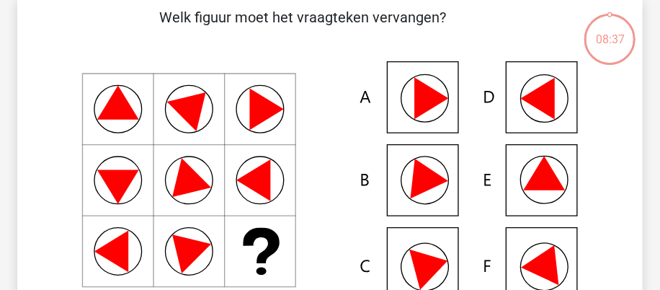
click at [560, 273] on icon at bounding box center [330, 180] width 556 height 238
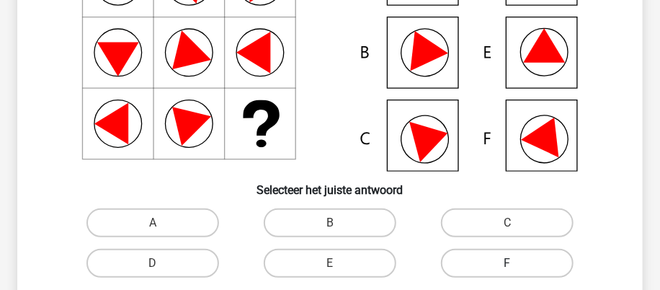
scroll to position [216, 0]
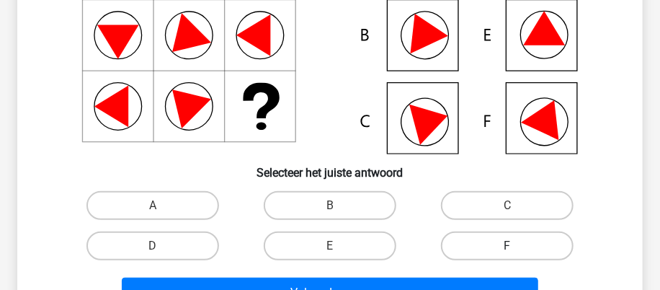
click at [535, 253] on label "F" at bounding box center [507, 245] width 133 height 29
click at [516, 253] on input "F" at bounding box center [511, 250] width 9 height 9
radio input "true"
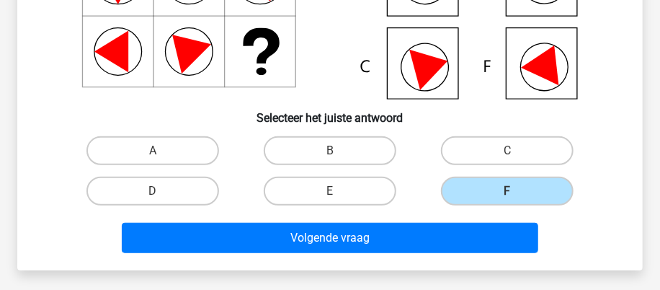
scroll to position [288, 0]
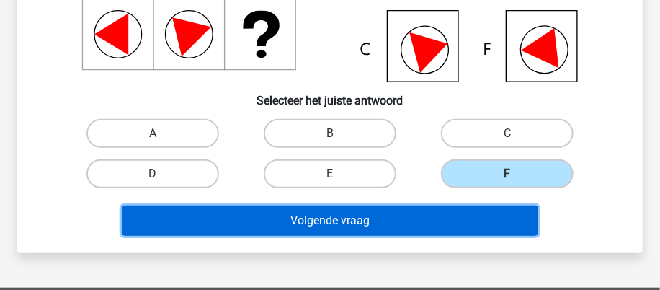
click at [376, 223] on button "Volgende vraag" at bounding box center [330, 220] width 416 height 30
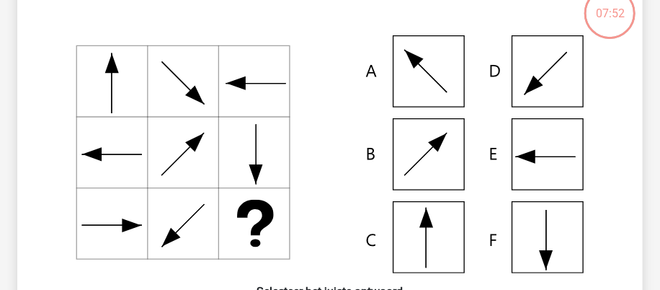
scroll to position [99, 0]
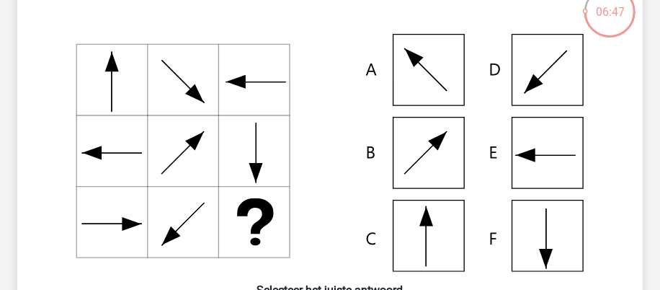
click at [435, 247] on icon at bounding box center [330, 153] width 556 height 238
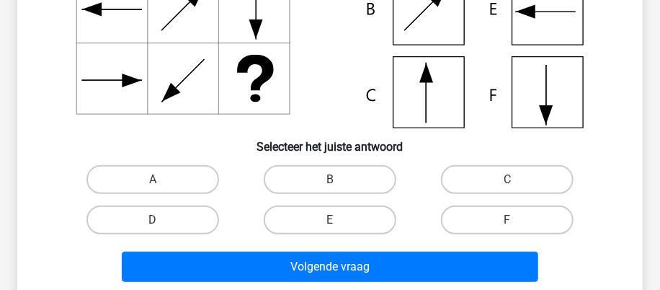
scroll to position [314, 0]
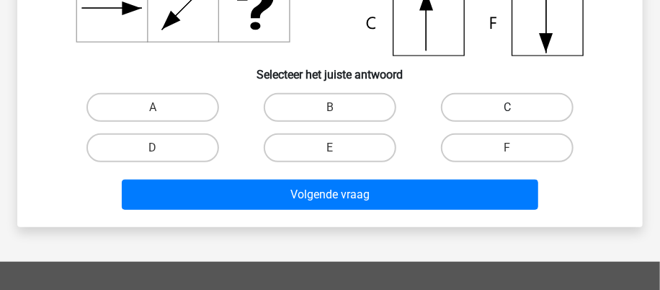
click at [490, 102] on label "C" at bounding box center [507, 107] width 133 height 29
click at [507, 107] on input "C" at bounding box center [511, 111] width 9 height 9
radio input "true"
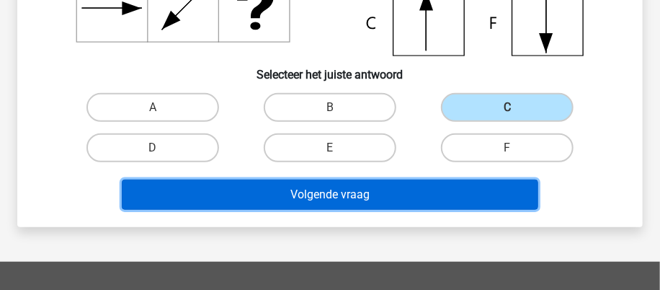
click at [336, 202] on button "Volgende vraag" at bounding box center [330, 194] width 416 height 30
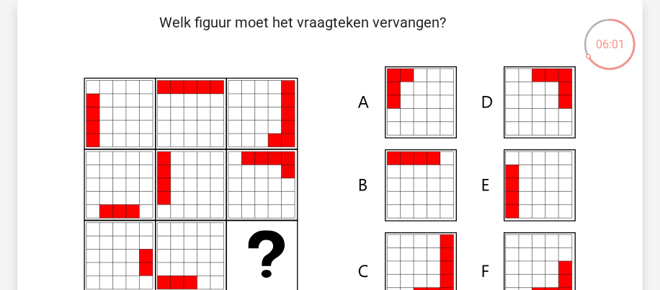
scroll to position [138, 0]
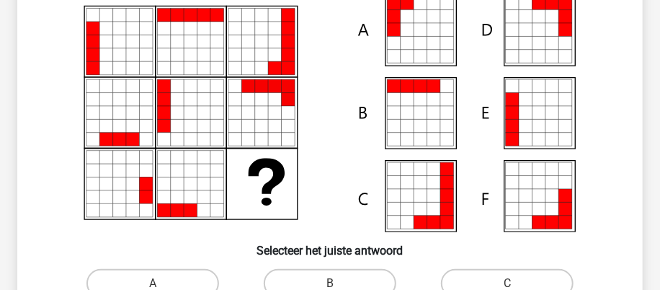
click at [532, 133] on icon at bounding box center [538, 139] width 13 height 13
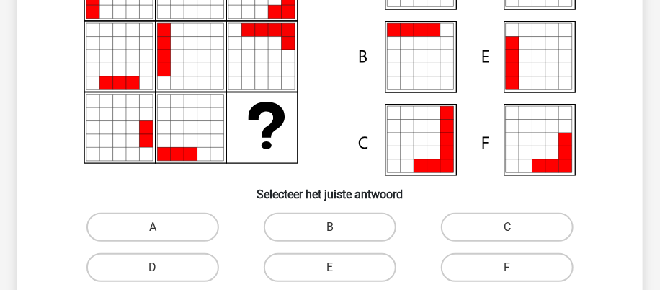
scroll to position [210, 0]
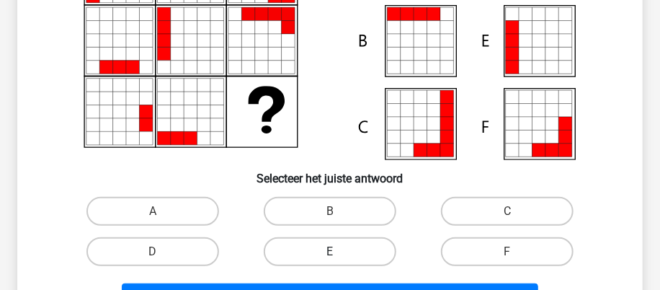
click at [353, 262] on label "E" at bounding box center [330, 251] width 133 height 29
click at [339, 261] on input "E" at bounding box center [334, 255] width 9 height 9
radio input "true"
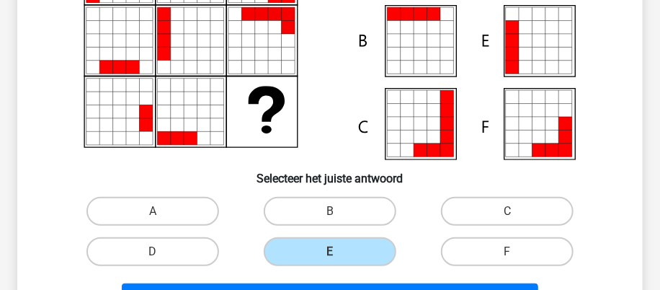
scroll to position [282, 0]
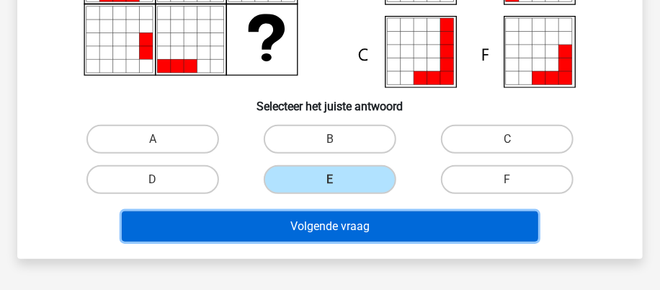
click at [359, 232] on button "Volgende vraag" at bounding box center [330, 226] width 416 height 30
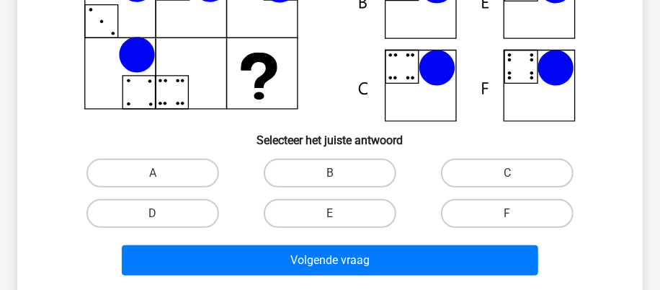
scroll to position [104, 0]
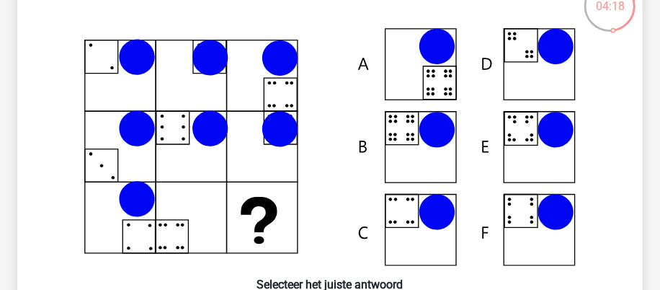
click at [411, 139] on icon at bounding box center [330, 147] width 556 height 238
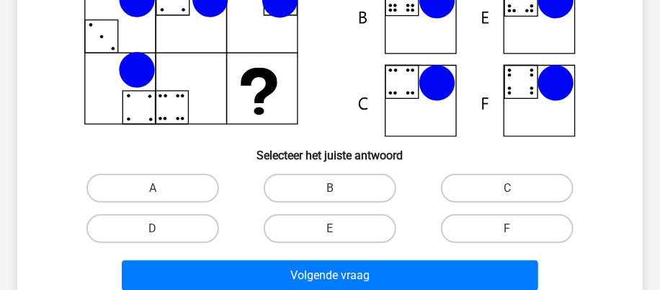
scroll to position [248, 0]
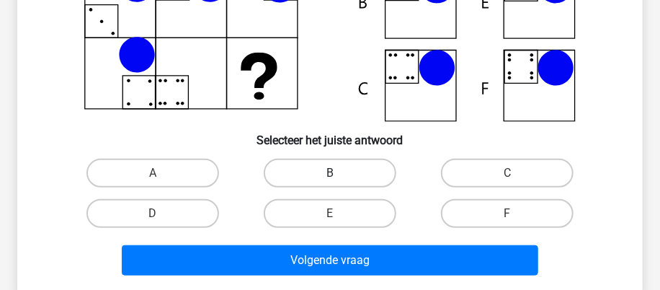
click at [362, 171] on label "B" at bounding box center [330, 172] width 133 height 29
click at [339, 173] on input "B" at bounding box center [334, 177] width 9 height 9
radio input "true"
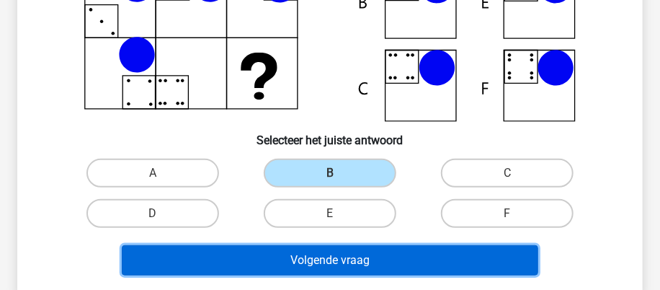
click at [351, 266] on button "Volgende vraag" at bounding box center [330, 260] width 416 height 30
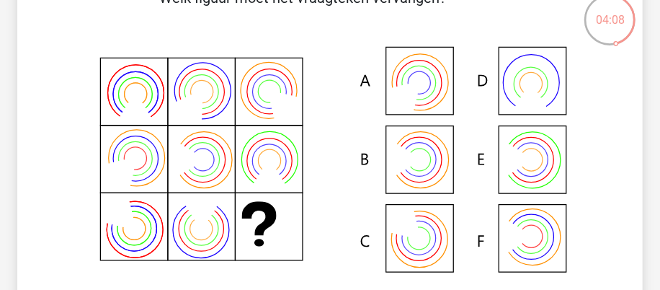
scroll to position [92, 0]
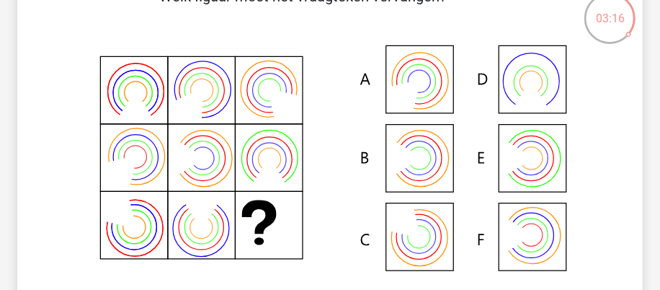
click at [413, 159] on icon at bounding box center [406, 158] width 32 height 40
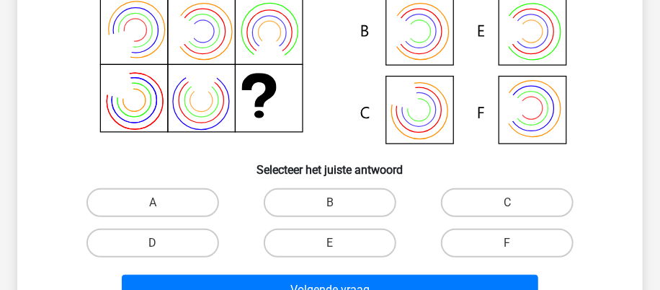
scroll to position [236, 0]
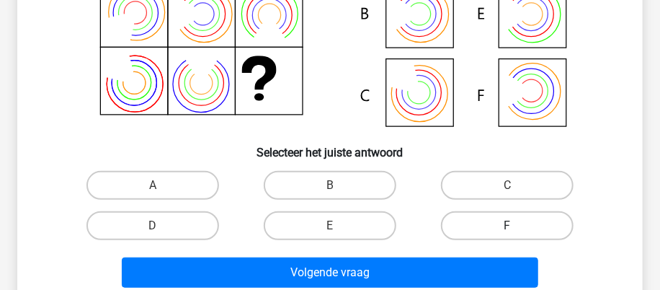
click at [490, 223] on label "F" at bounding box center [507, 225] width 133 height 29
click at [507, 225] on input "F" at bounding box center [511, 229] width 9 height 9
radio input "true"
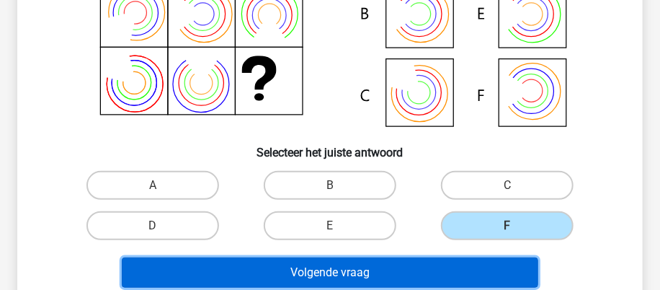
click at [377, 277] on button "Volgende vraag" at bounding box center [330, 272] width 416 height 30
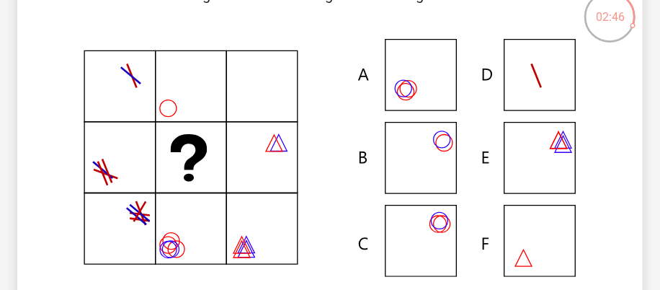
scroll to position [95, 0]
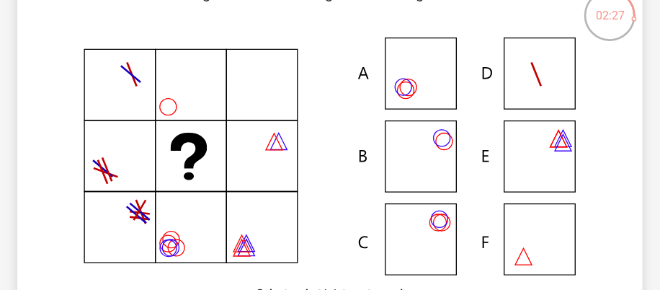
click at [553, 265] on icon at bounding box center [330, 156] width 556 height 238
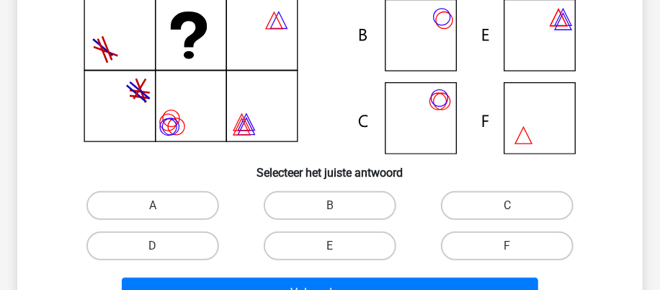
scroll to position [238, 0]
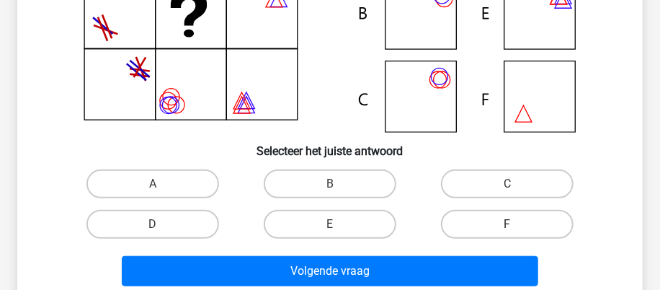
click at [523, 220] on label "F" at bounding box center [507, 224] width 133 height 29
click at [516, 224] on input "F" at bounding box center [511, 228] width 9 height 9
radio input "true"
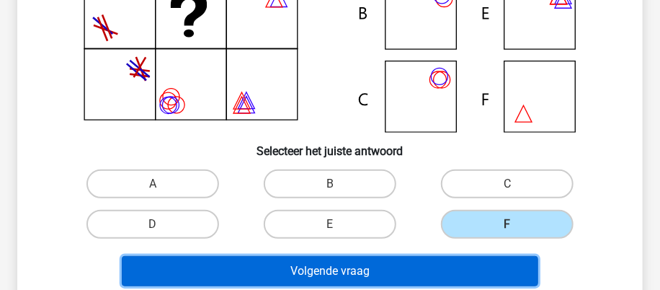
click at [333, 271] on button "Volgende vraag" at bounding box center [330, 271] width 416 height 30
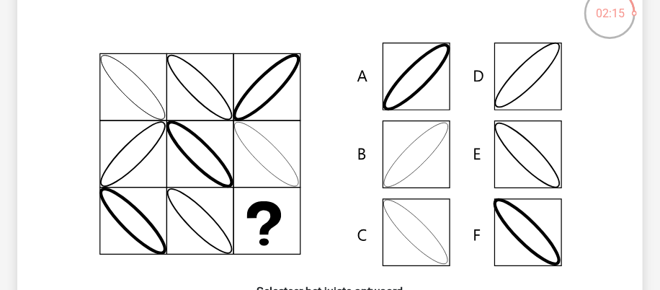
scroll to position [109, 0]
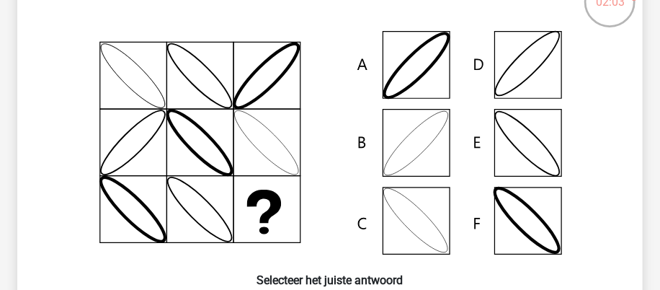
click at [447, 225] on icon at bounding box center [330, 143] width 556 height 238
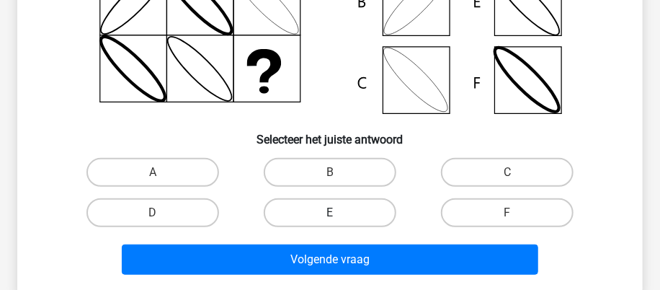
scroll to position [253, 0]
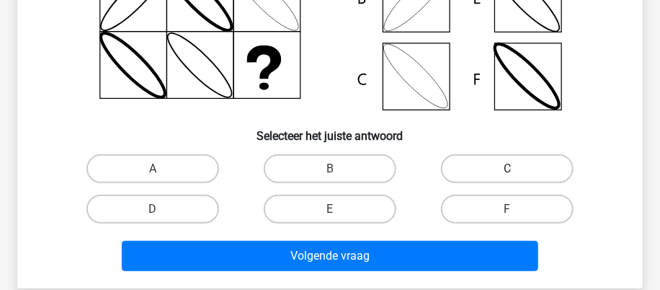
click at [490, 166] on label "C" at bounding box center [507, 168] width 133 height 29
click at [507, 169] on input "C" at bounding box center [511, 173] width 9 height 9
radio input "true"
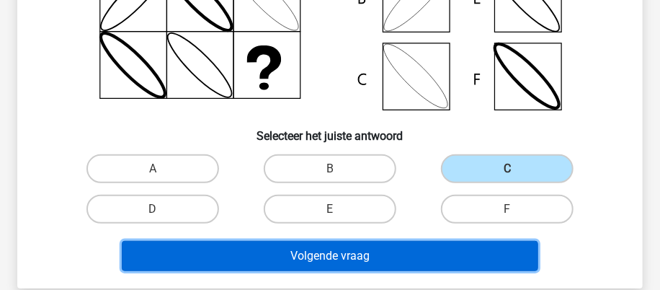
click at [351, 251] on button "Volgende vraag" at bounding box center [330, 256] width 416 height 30
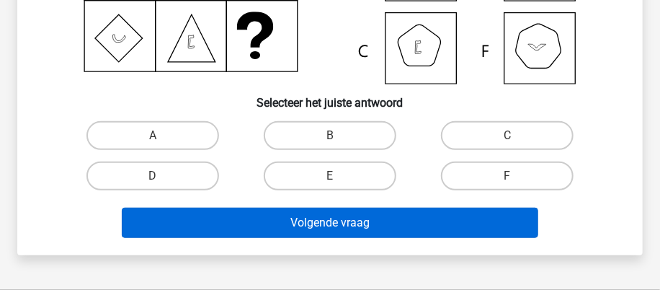
scroll to position [309, 0]
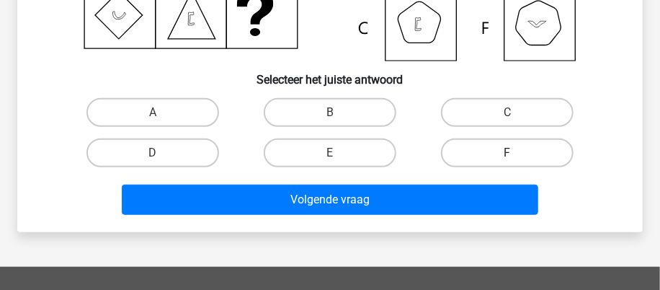
click at [508, 151] on label "F" at bounding box center [507, 152] width 133 height 29
click at [508, 153] on input "F" at bounding box center [511, 157] width 9 height 9
radio input "true"
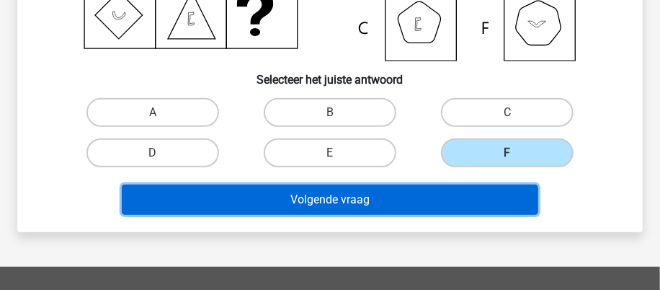
click at [401, 202] on button "Volgende vraag" at bounding box center [330, 199] width 416 height 30
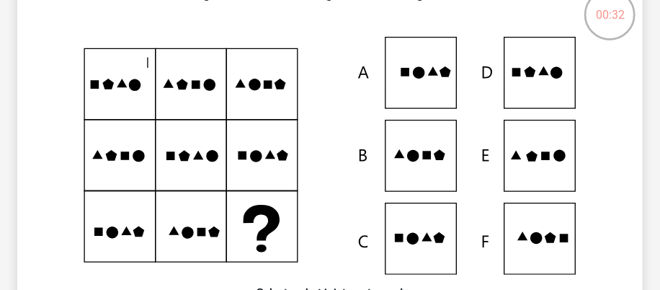
scroll to position [99, 0]
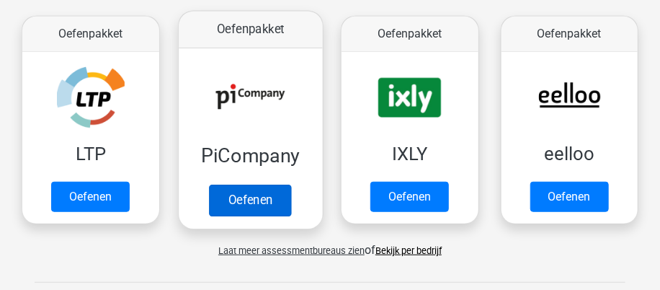
scroll to position [288, 0]
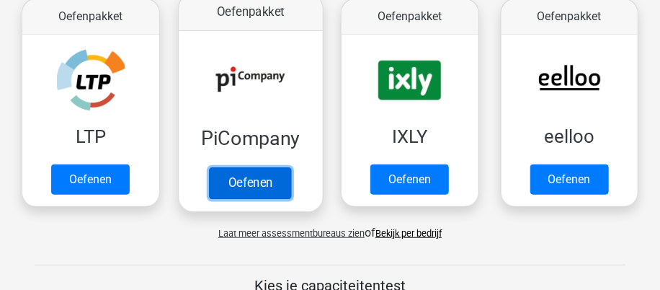
click at [266, 189] on link "Oefenen" at bounding box center [250, 184] width 82 height 32
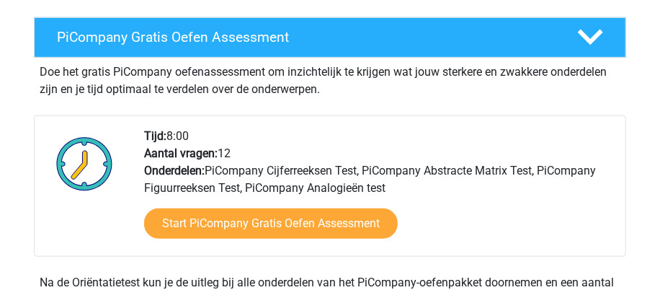
scroll to position [359, 0]
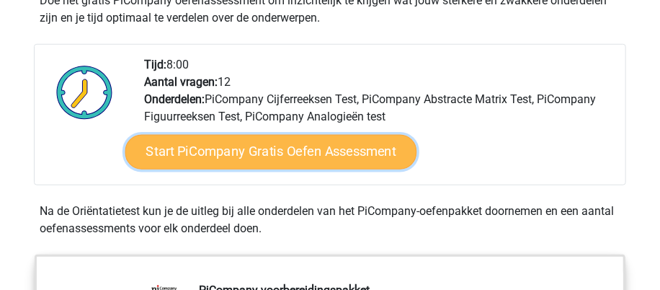
click at [281, 155] on link "Start PiCompany Gratis Oefen Assessment" at bounding box center [271, 151] width 292 height 35
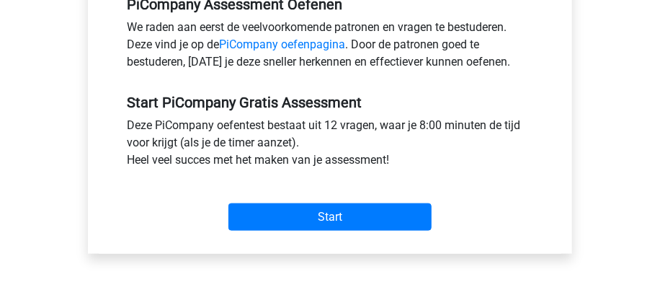
scroll to position [504, 0]
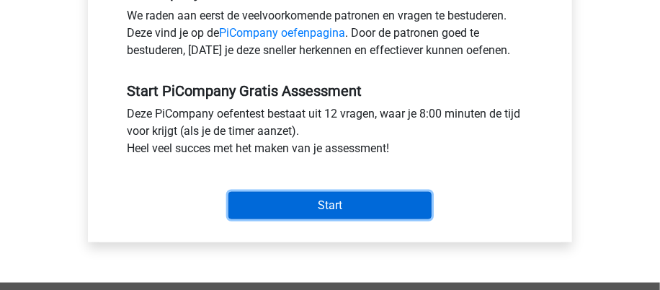
click at [349, 201] on input "Start" at bounding box center [329, 205] width 203 height 27
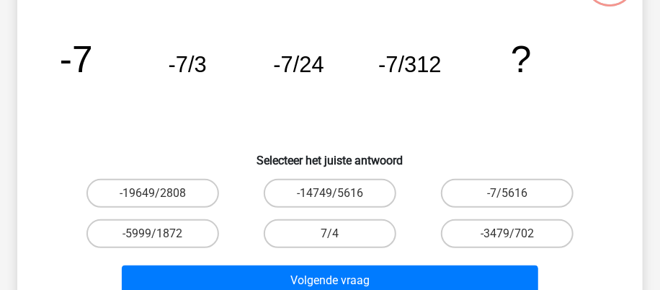
scroll to position [144, 0]
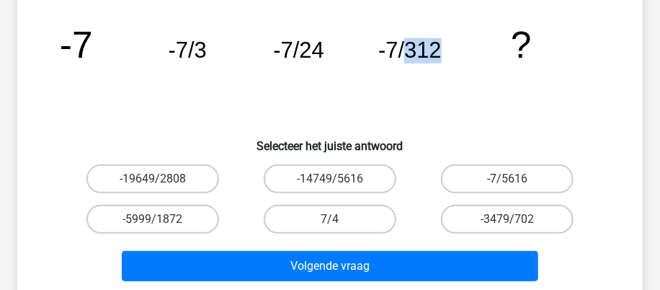
drag, startPoint x: 441, startPoint y: 55, endPoint x: 407, endPoint y: 56, distance: 34.6
click at [407, 56] on icon "image/svg+xml -7 -7/3 -7/24 -7/312 ?" at bounding box center [330, 57] width 556 height 139
click at [488, 179] on label "-7/5616" at bounding box center [507, 178] width 133 height 29
click at [507, 179] on input "-7/5616" at bounding box center [511, 183] width 9 height 9
radio input "true"
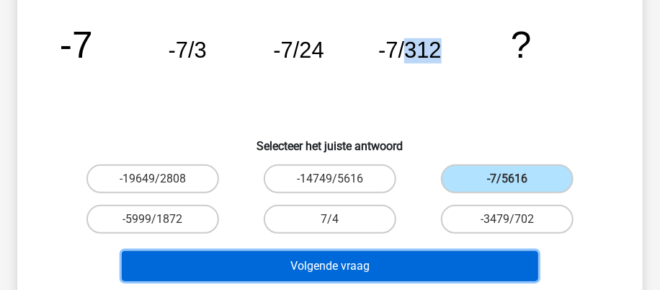
click at [368, 268] on button "Volgende vraag" at bounding box center [330, 266] width 416 height 30
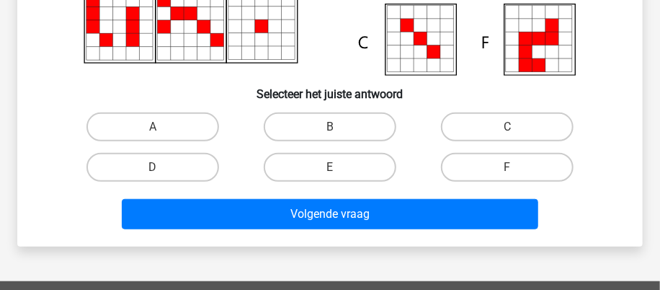
scroll to position [241, 0]
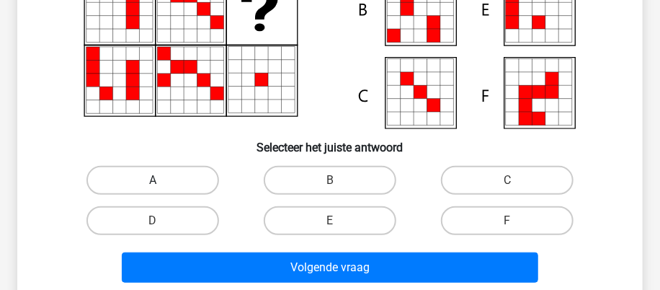
click at [190, 184] on label "A" at bounding box center [152, 180] width 133 height 29
click at [162, 184] on input "A" at bounding box center [157, 184] width 9 height 9
radio input "true"
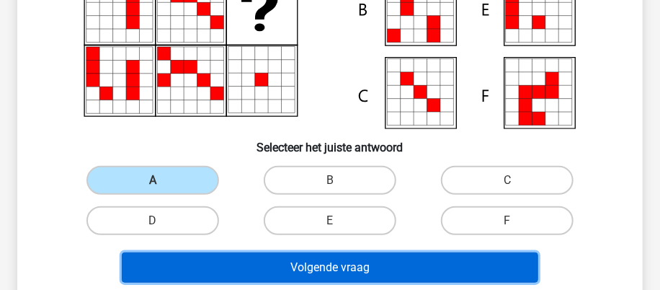
click at [341, 269] on button "Volgende vraag" at bounding box center [330, 267] width 416 height 30
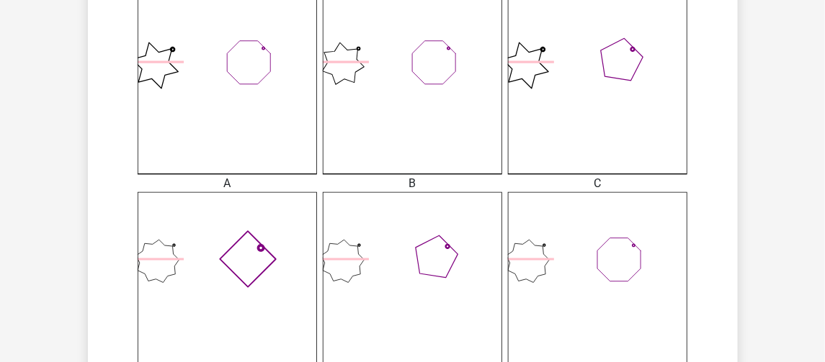
scroll to position [575, 0]
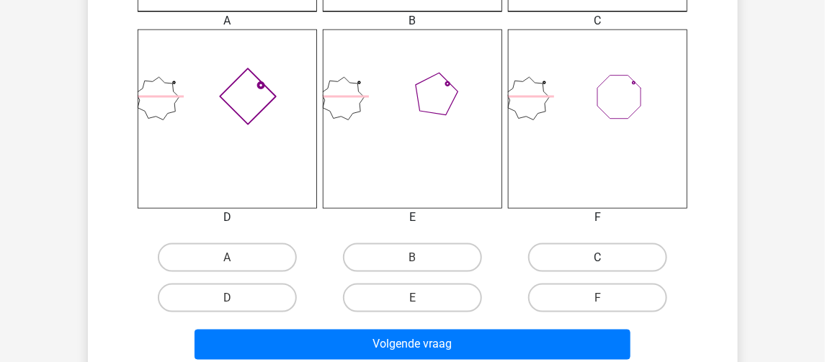
click at [607, 259] on label "C" at bounding box center [597, 257] width 139 height 29
click at [607, 259] on input "C" at bounding box center [602, 262] width 9 height 9
radio input "true"
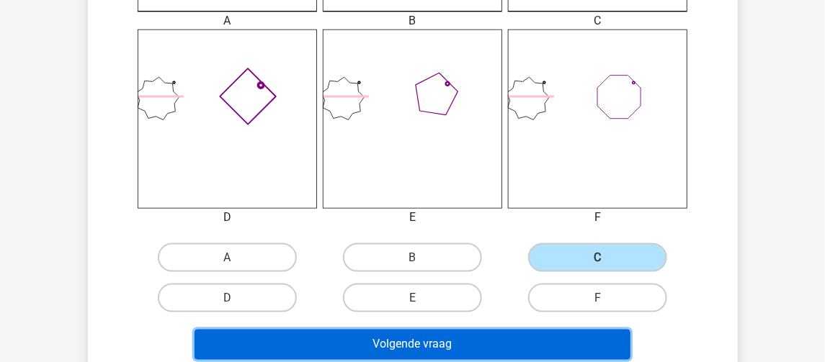
click at [494, 289] on button "Volgende vraag" at bounding box center [412, 345] width 436 height 30
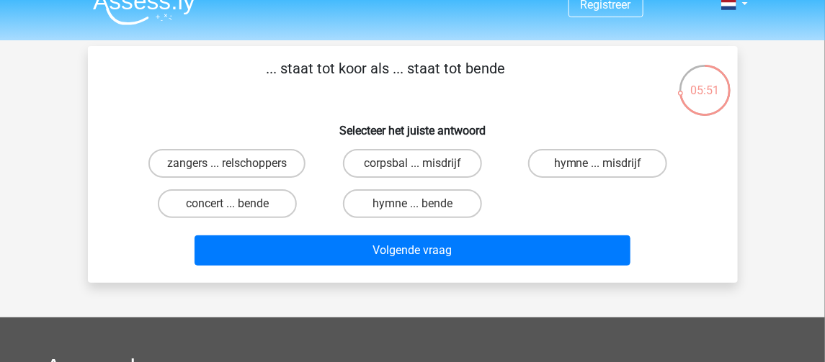
scroll to position [0, 0]
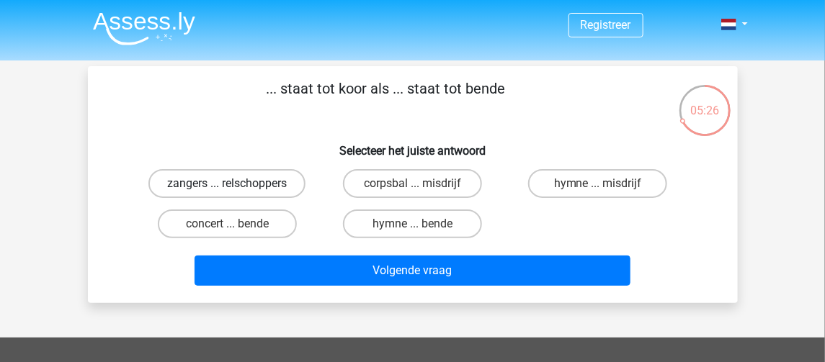
click at [272, 183] on label "zangers ... relschoppers" at bounding box center [226, 183] width 157 height 29
click at [236, 184] on input "zangers ... relschoppers" at bounding box center [231, 188] width 9 height 9
radio input "true"
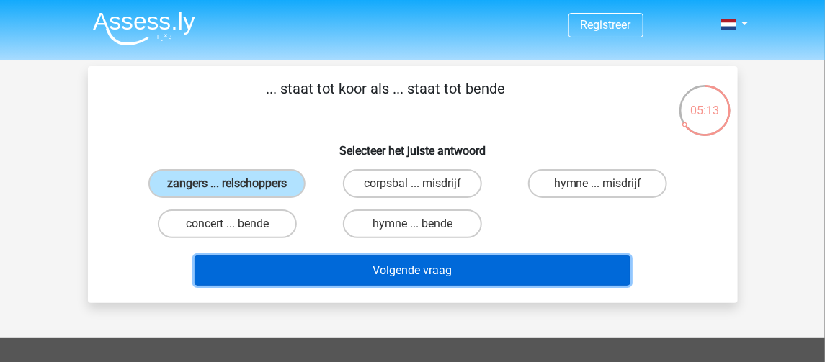
click at [436, 267] on button "Volgende vraag" at bounding box center [412, 271] width 436 height 30
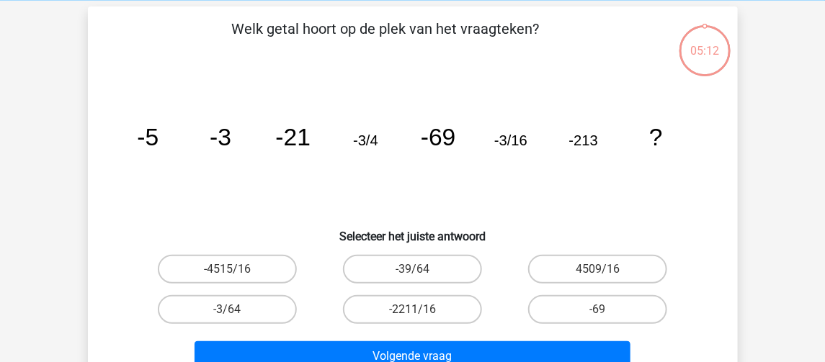
scroll to position [66, 0]
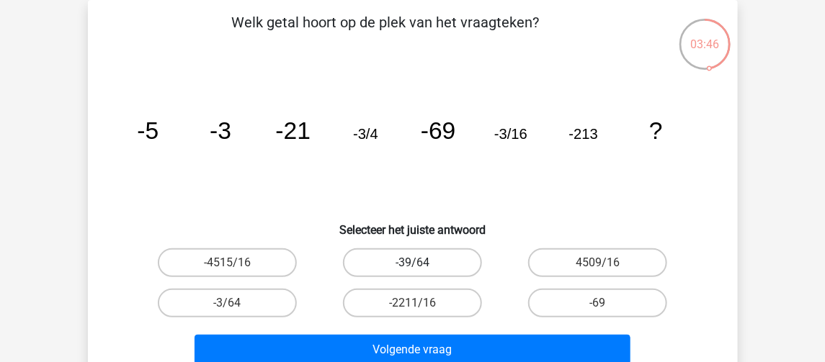
click at [438, 266] on label "-39/64" at bounding box center [412, 262] width 139 height 29
click at [421, 266] on input "-39/64" at bounding box center [416, 267] width 9 height 9
radio input "true"
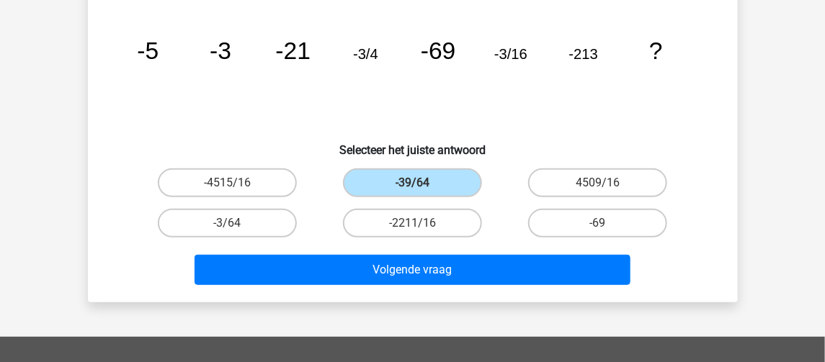
scroll to position [156, 0]
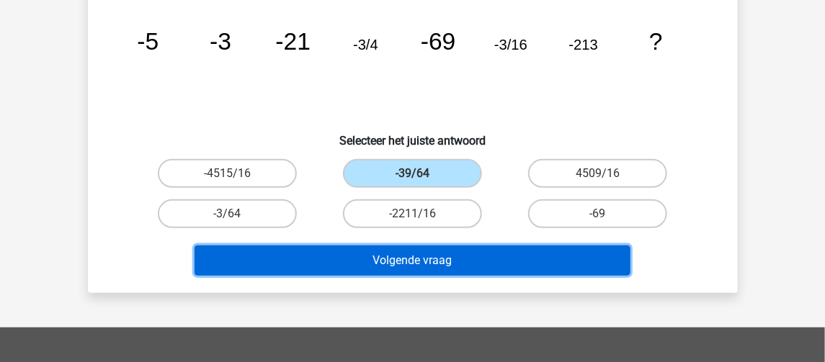
click at [490, 264] on button "Volgende vraag" at bounding box center [412, 261] width 436 height 30
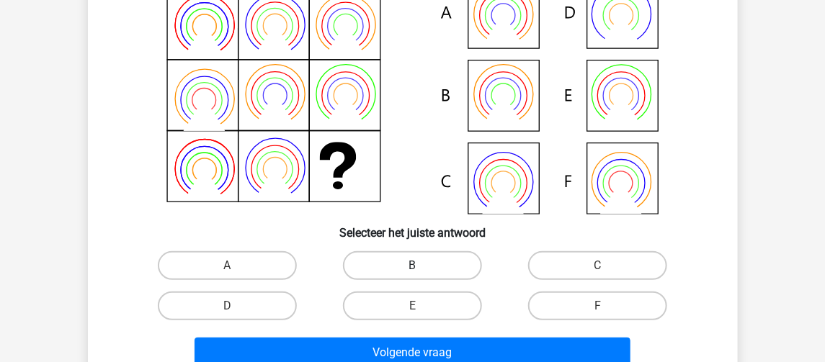
click at [430, 262] on label "B" at bounding box center [412, 265] width 139 height 29
click at [421, 266] on input "B" at bounding box center [416, 270] width 9 height 9
radio input "true"
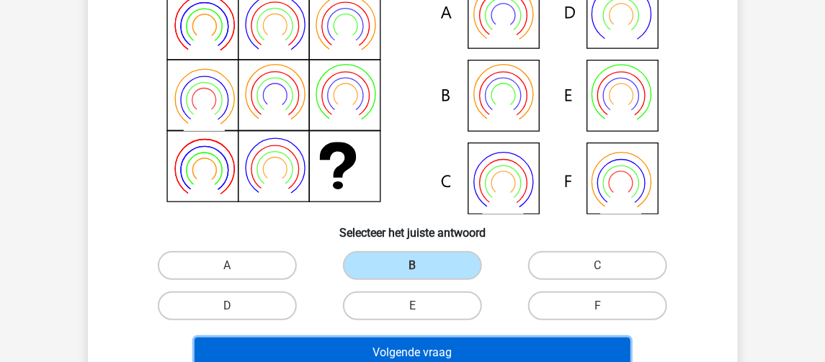
click at [447, 289] on button "Volgende vraag" at bounding box center [412, 353] width 436 height 30
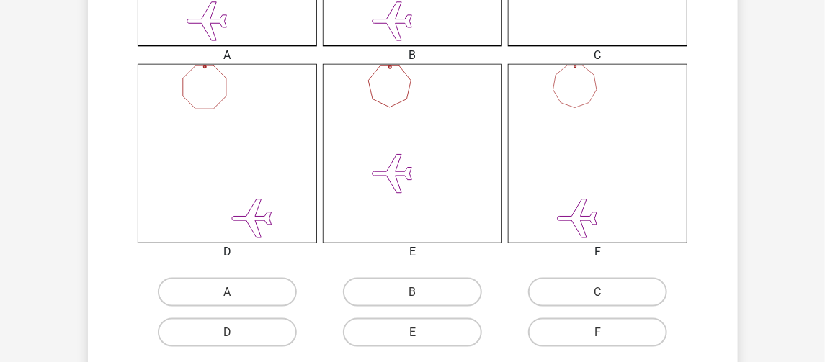
scroll to position [630, 0]
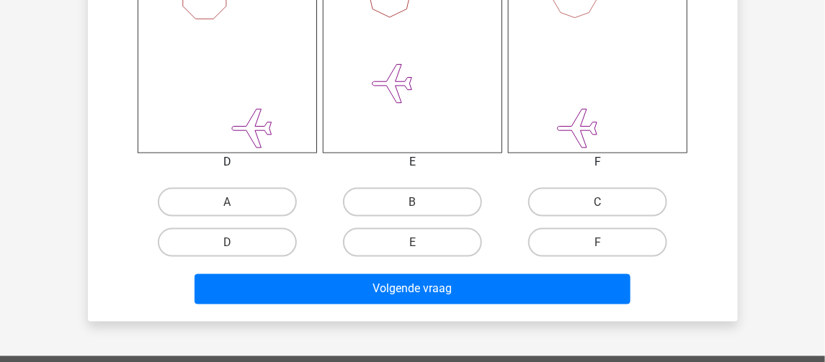
drag, startPoint x: 598, startPoint y: 198, endPoint x: 528, endPoint y: 313, distance: 135.1
click at [597, 198] on label "C" at bounding box center [597, 202] width 139 height 29
click at [598, 202] on input "C" at bounding box center [602, 206] width 9 height 9
radio input "true"
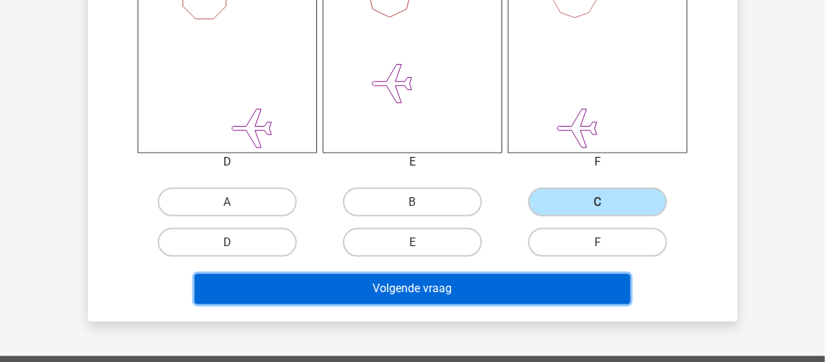
click at [523, 289] on button "Volgende vraag" at bounding box center [412, 289] width 436 height 30
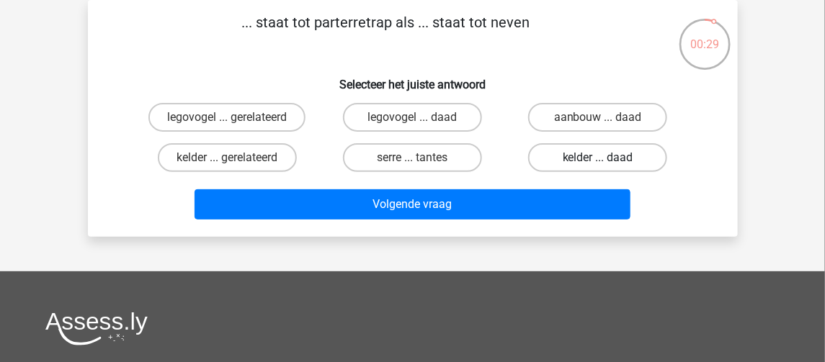
scroll to position [0, 0]
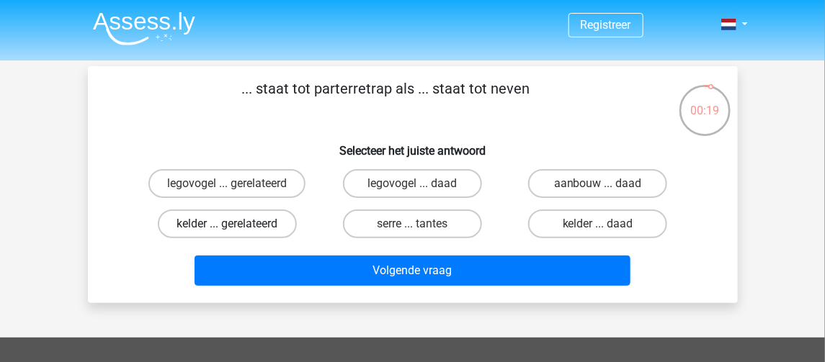
click at [279, 226] on label "kelder ... gerelateerd" at bounding box center [227, 224] width 139 height 29
click at [236, 226] on input "kelder ... gerelateerd" at bounding box center [231, 228] width 9 height 9
radio input "true"
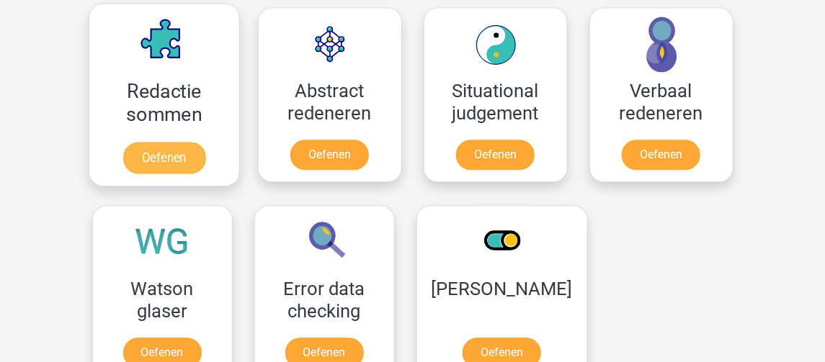
scroll to position [1080, 0]
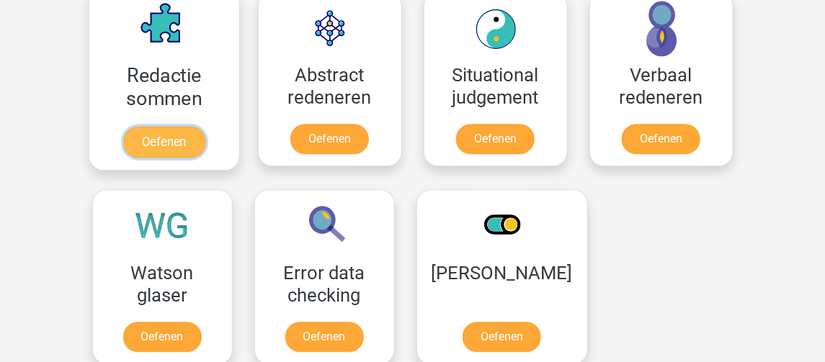
click at [181, 133] on link "Oefenen" at bounding box center [163, 142] width 82 height 32
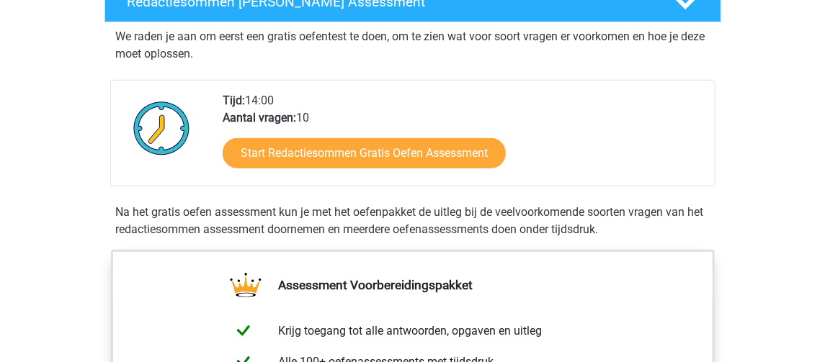
scroll to position [270, 0]
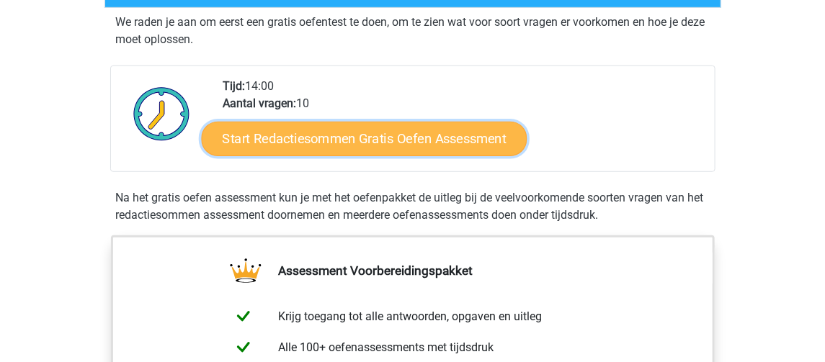
click at [400, 156] on link "Start Redactiesommen Gratis Oefen Assessment" at bounding box center [364, 138] width 326 height 35
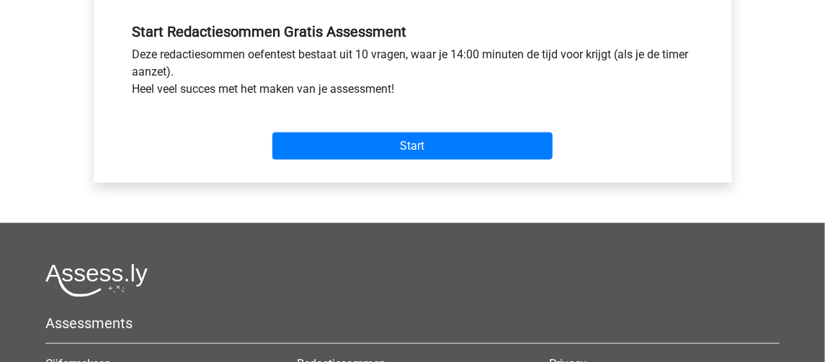
scroll to position [540, 0]
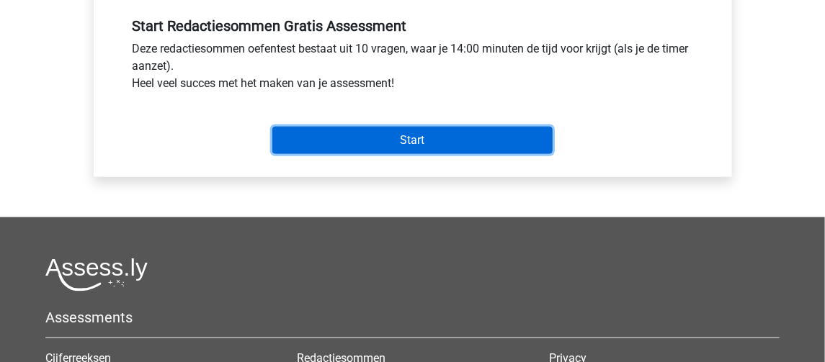
click at [441, 138] on input "Start" at bounding box center [412, 140] width 280 height 27
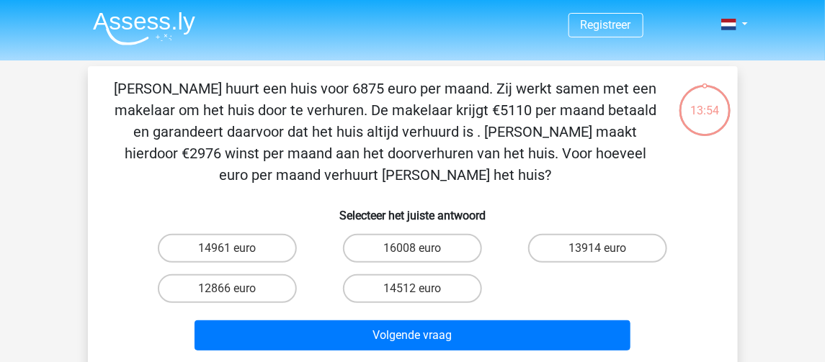
drag, startPoint x: 108, startPoint y: 82, endPoint x: 498, endPoint y: 170, distance: 400.1
click at [498, 170] on div "[PERSON_NAME] huurt een huis voor 6875 euro per maand. Zij werkt samen met een …" at bounding box center [413, 217] width 638 height 279
copy p "[PERSON_NAME] huurt een huis voor 6875 euro per maand. Zij werkt samen met een …"
click at [475, 183] on p "[PERSON_NAME] huurt een huis voor 6875 euro per maand. Zij werkt samen met een …" at bounding box center [386, 132] width 550 height 108
click at [631, 130] on p "[PERSON_NAME] huurt een huis voor 6875 euro per maand. Zij werkt samen met een …" at bounding box center [386, 132] width 550 height 108
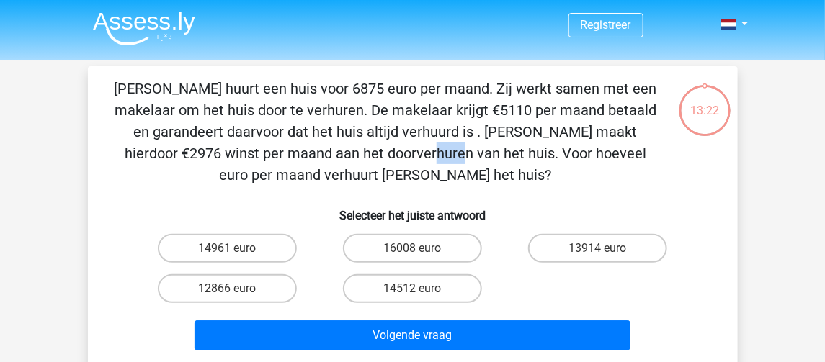
click at [631, 130] on p "[PERSON_NAME] huurt een huis voor 6875 euro per maand. Zij werkt samen met een …" at bounding box center [386, 132] width 550 height 108
click at [248, 251] on label "14961 euro" at bounding box center [227, 248] width 139 height 29
click at [236, 251] on input "14961 euro" at bounding box center [231, 252] width 9 height 9
radio input "true"
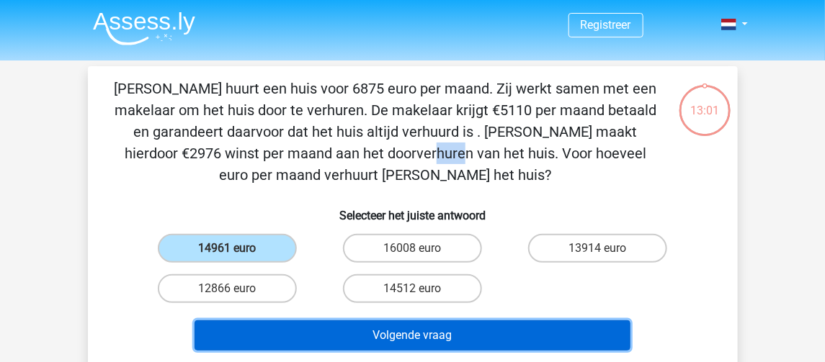
click at [403, 338] on button "Volgende vraag" at bounding box center [412, 335] width 436 height 30
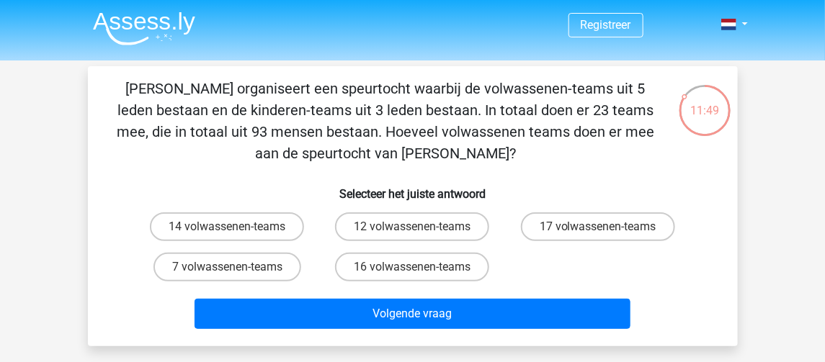
click at [550, 92] on p "[PERSON_NAME] organiseert een speurtocht waarbij de volwassenen-teams uit 5 led…" at bounding box center [386, 121] width 550 height 86
drag, startPoint x: 433, startPoint y: 139, endPoint x: 111, endPoint y: 87, distance: 326.1
click at [111, 87] on p "[PERSON_NAME] organiseert een speurtocht waarbij de volwassenen-teams uit 5 led…" at bounding box center [386, 121] width 550 height 86
copy p "[PERSON_NAME] organiseert een speurtocht waarbij de volwassenen-teams uit 5 led…"
click at [404, 228] on label "12 volwassenen-teams" at bounding box center [412, 226] width 154 height 29
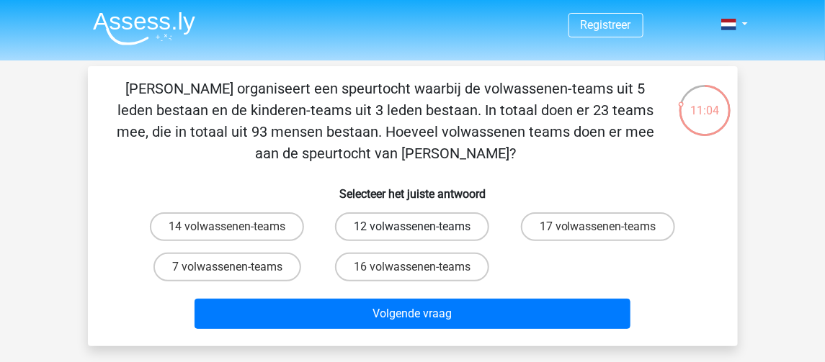
click at [412, 228] on input "12 volwassenen-teams" at bounding box center [416, 231] width 9 height 9
radio input "true"
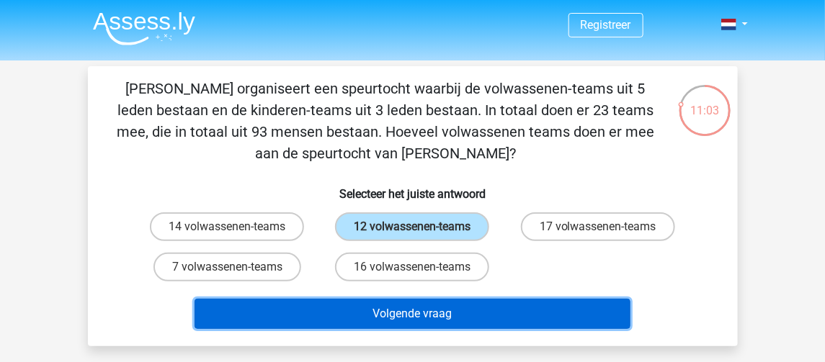
click at [405, 317] on button "Volgende vraag" at bounding box center [412, 314] width 436 height 30
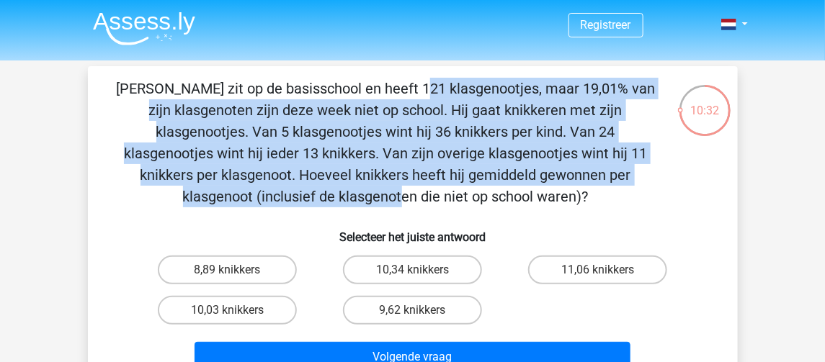
drag, startPoint x: 135, startPoint y: 91, endPoint x: 436, endPoint y: 181, distance: 314.9
click at [436, 181] on p "[PERSON_NAME] zit op de basisschool en heeft 121 klasgenootjes, maar 19,01% van…" at bounding box center [386, 143] width 550 height 130
click at [137, 88] on p "[PERSON_NAME] zit op de basisschool en heeft 121 klasgenootjes, maar 19,01% van…" at bounding box center [386, 143] width 550 height 130
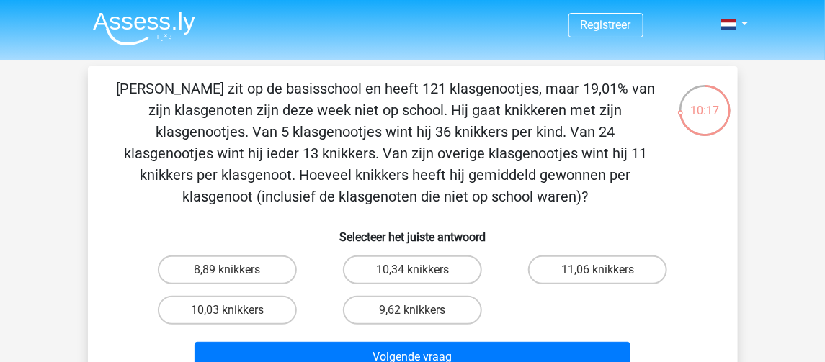
drag, startPoint x: 132, startPoint y: 89, endPoint x: 530, endPoint y: 199, distance: 413.0
click at [530, 199] on p "[PERSON_NAME] zit op de basisschool en heeft 121 klasgenootjes, maar 19,01% van…" at bounding box center [386, 143] width 550 height 130
copy p "[PERSON_NAME] zit op de basisschool en heeft 121 klasgenootjes, maar 19,01% van…"
